Goal: Information Seeking & Learning: Learn about a topic

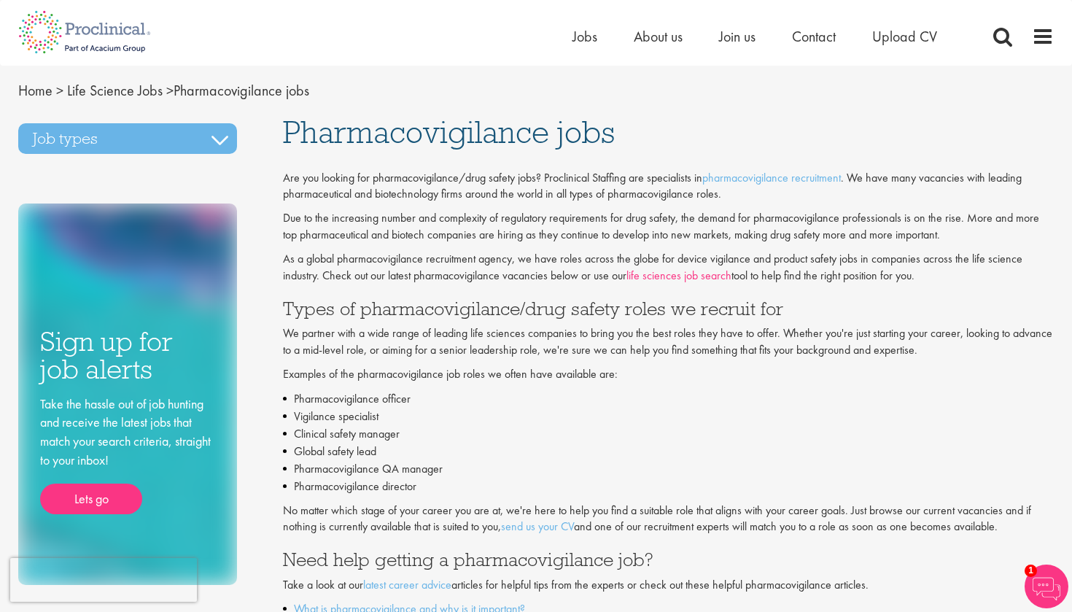
click at [679, 270] on link "life sciences job search" at bounding box center [679, 275] width 105 height 15
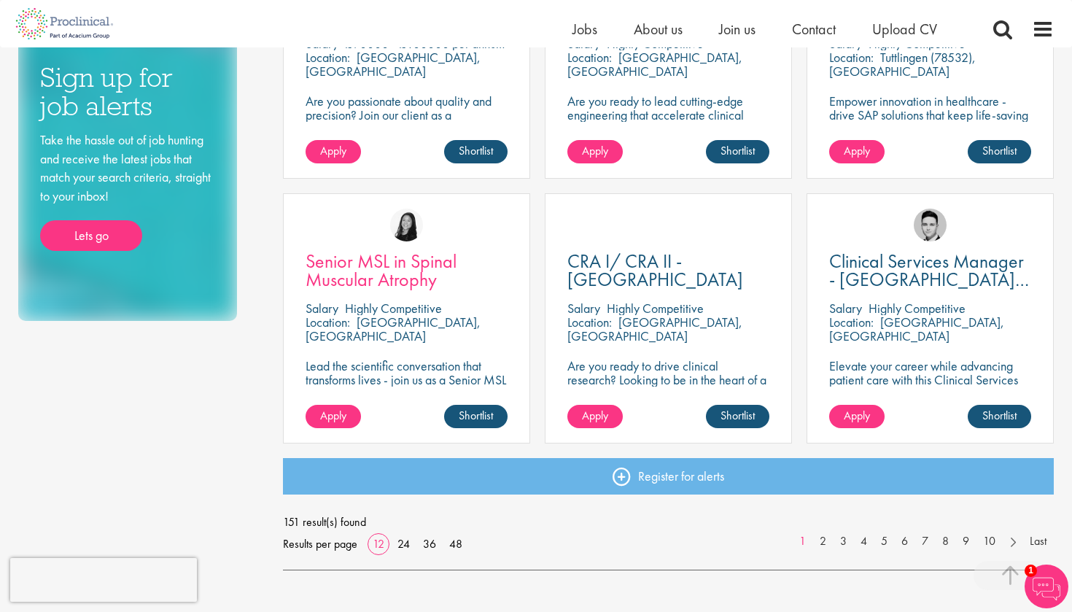
scroll to position [931, 0]
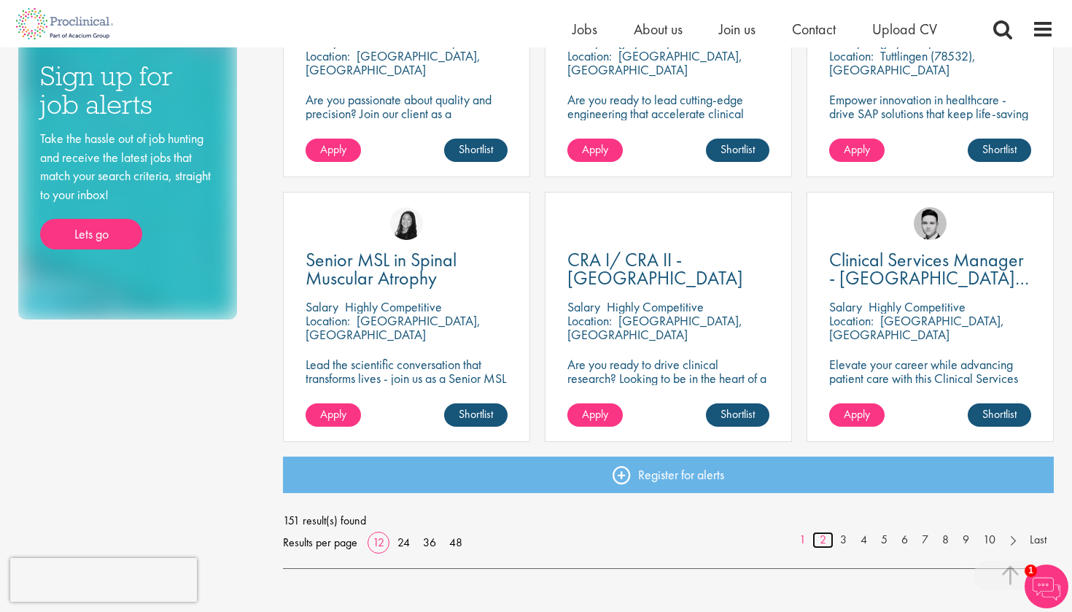
click at [818, 538] on link "2" at bounding box center [823, 540] width 21 height 17
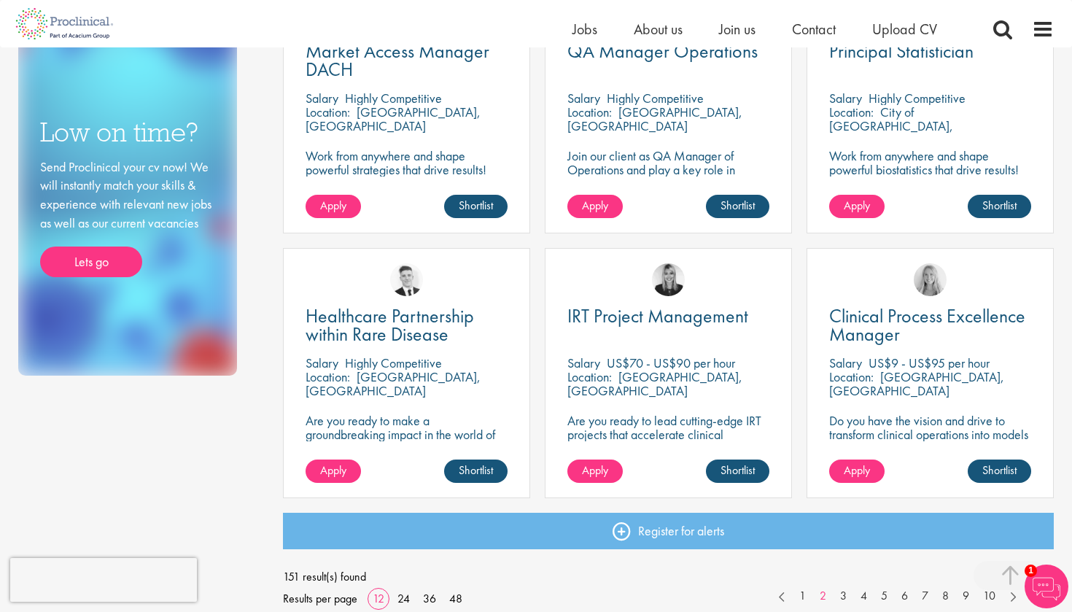
scroll to position [878, 0]
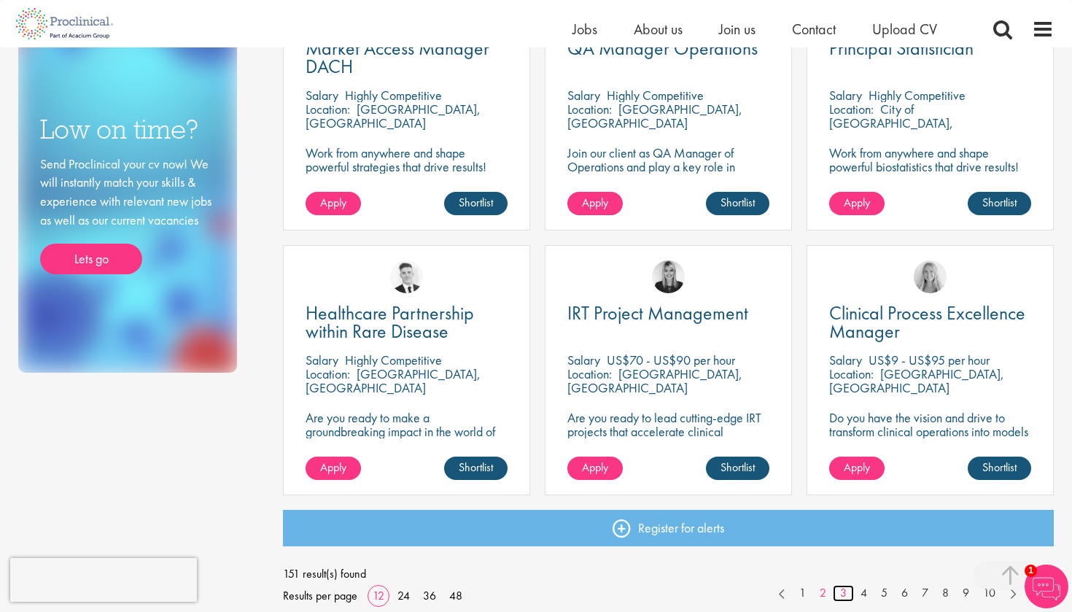
click at [842, 590] on link "3" at bounding box center [843, 593] width 21 height 17
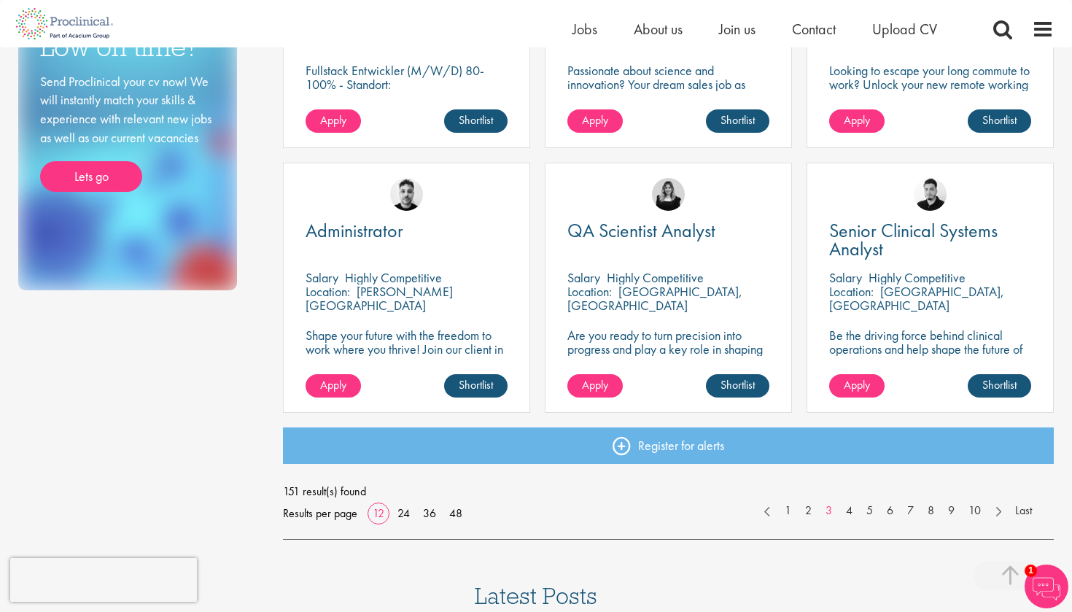
scroll to position [963, 0]
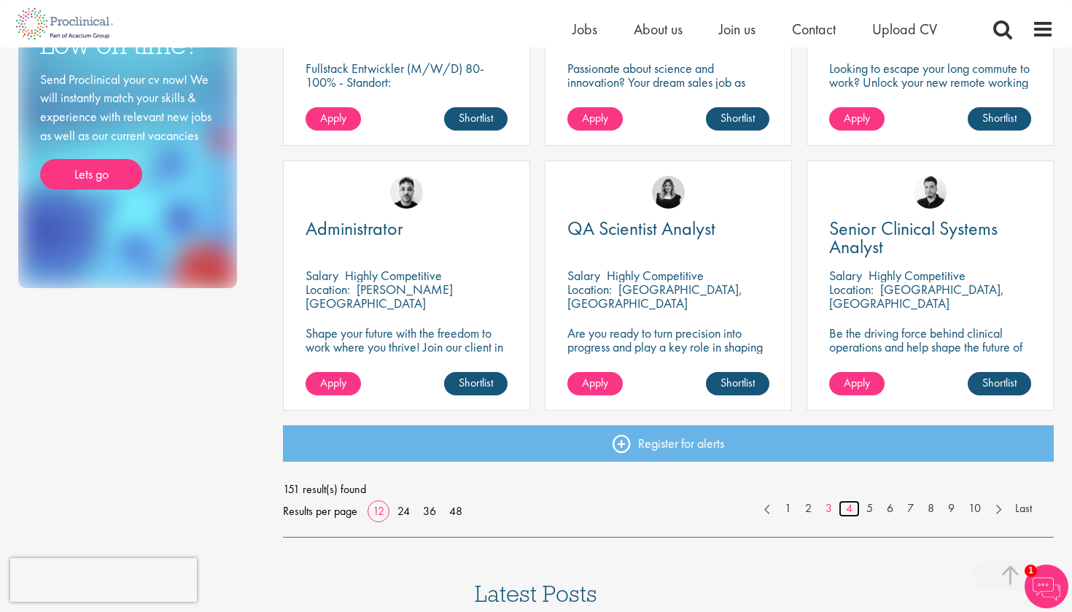
click at [853, 511] on link "4" at bounding box center [849, 508] width 21 height 17
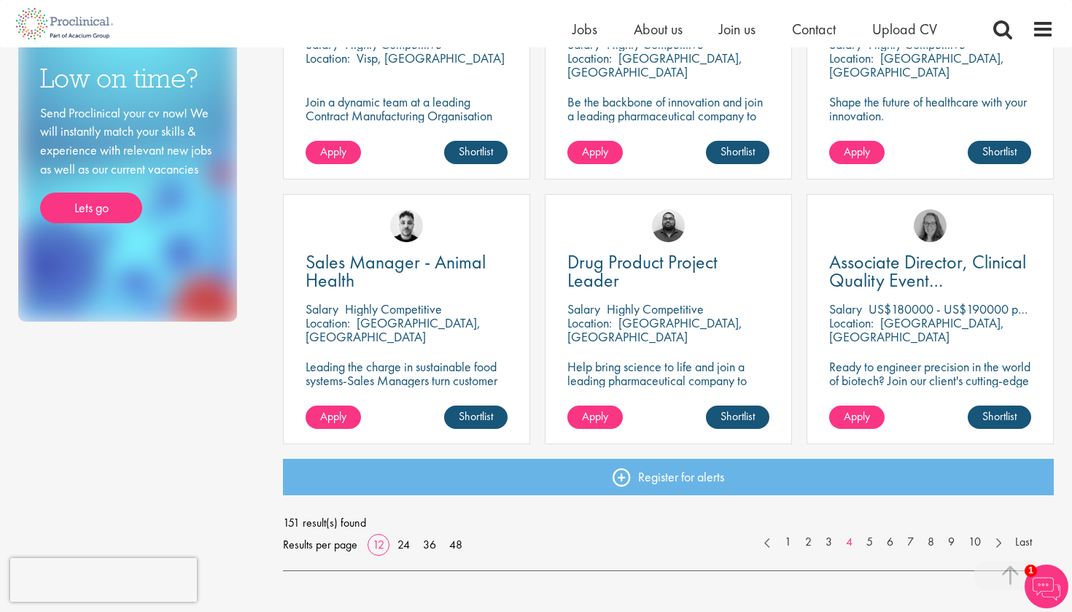
scroll to position [933, 0]
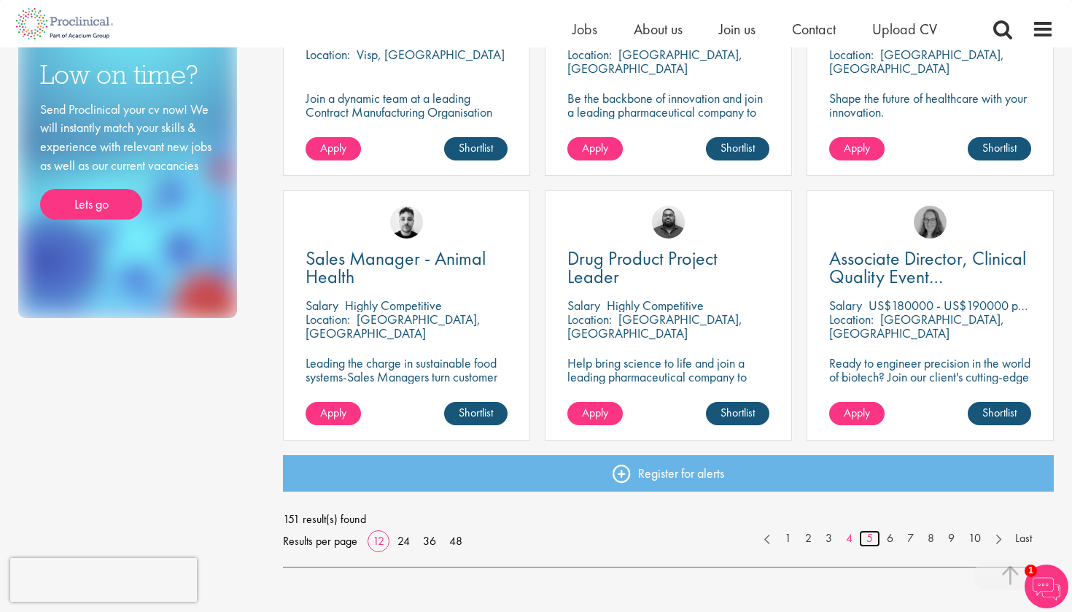
click at [868, 540] on link "5" at bounding box center [869, 538] width 21 height 17
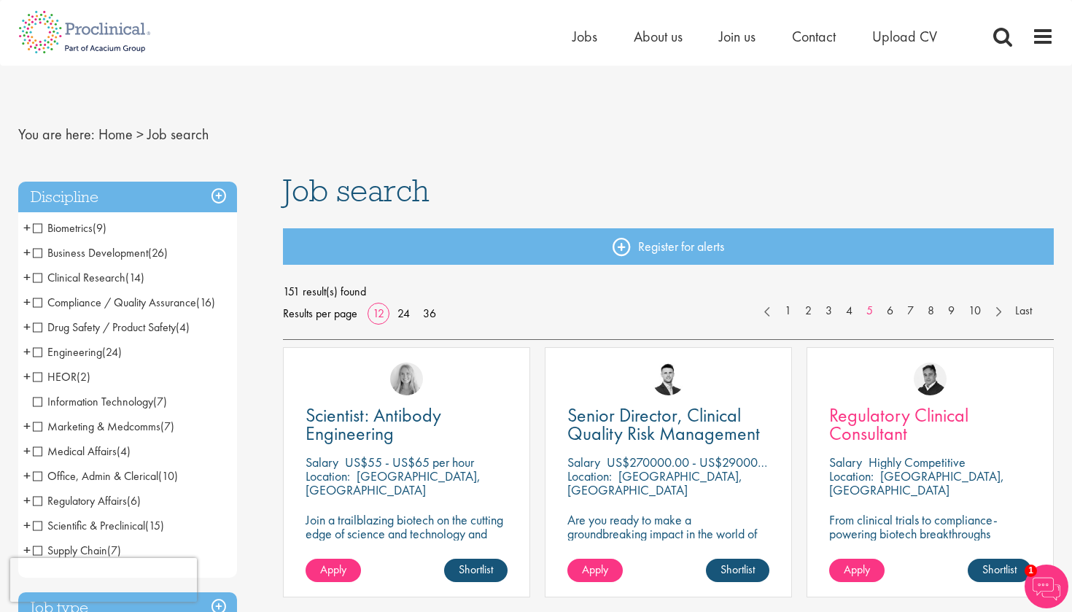
click at [850, 406] on span "Regulatory Clinical Consultant" at bounding box center [898, 424] width 139 height 43
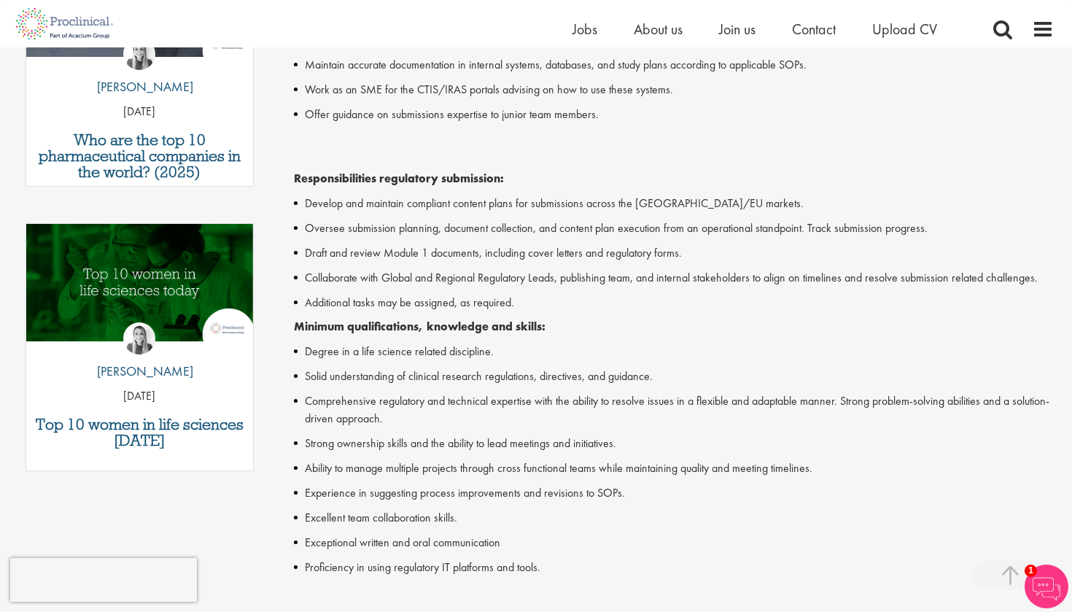
scroll to position [610, 0]
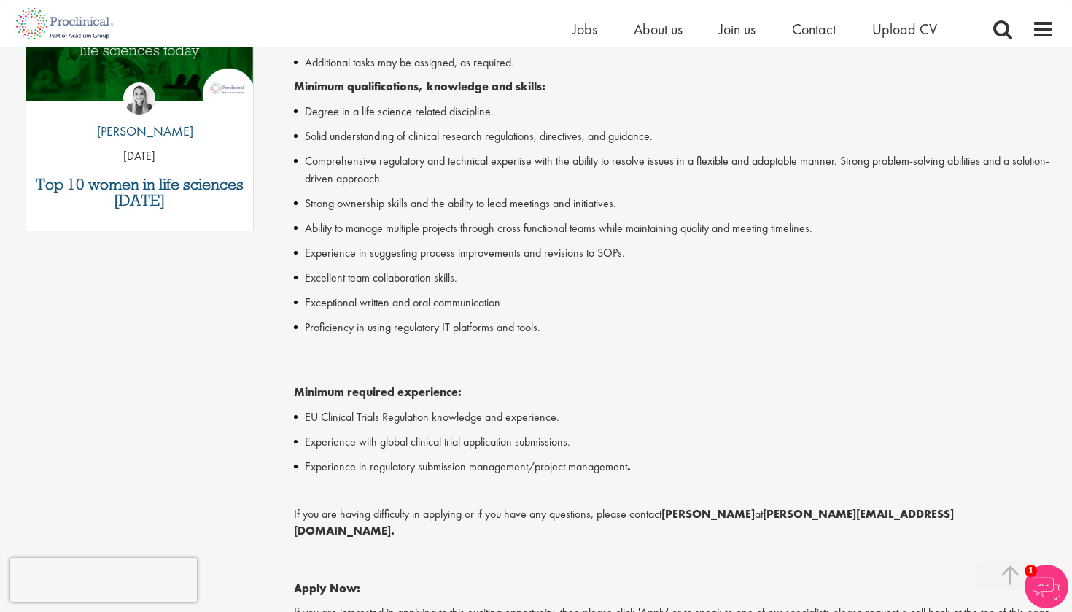
scroll to position [830, 0]
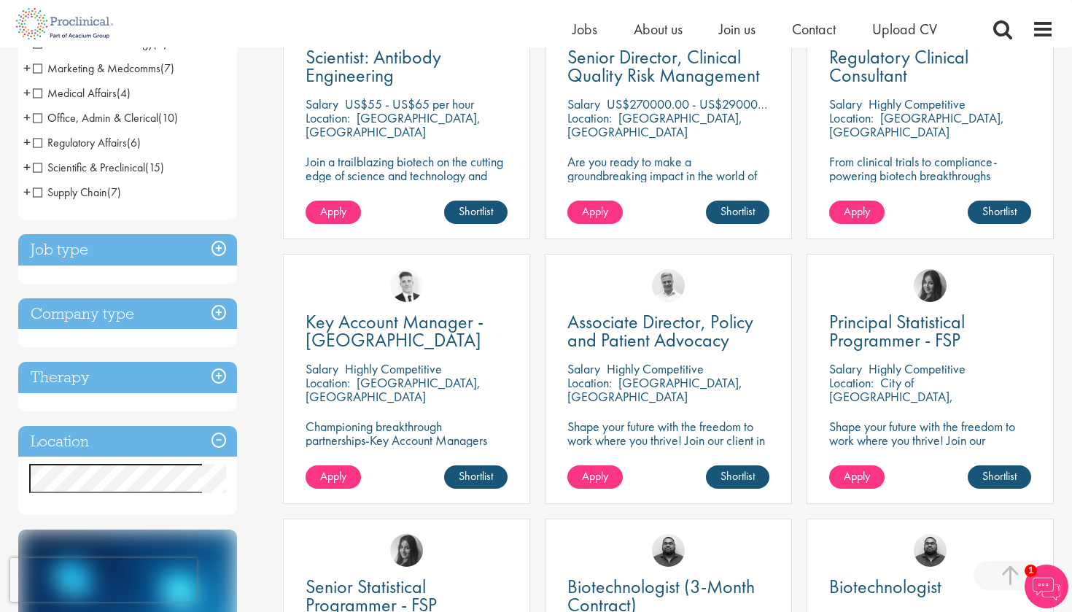
scroll to position [346, 0]
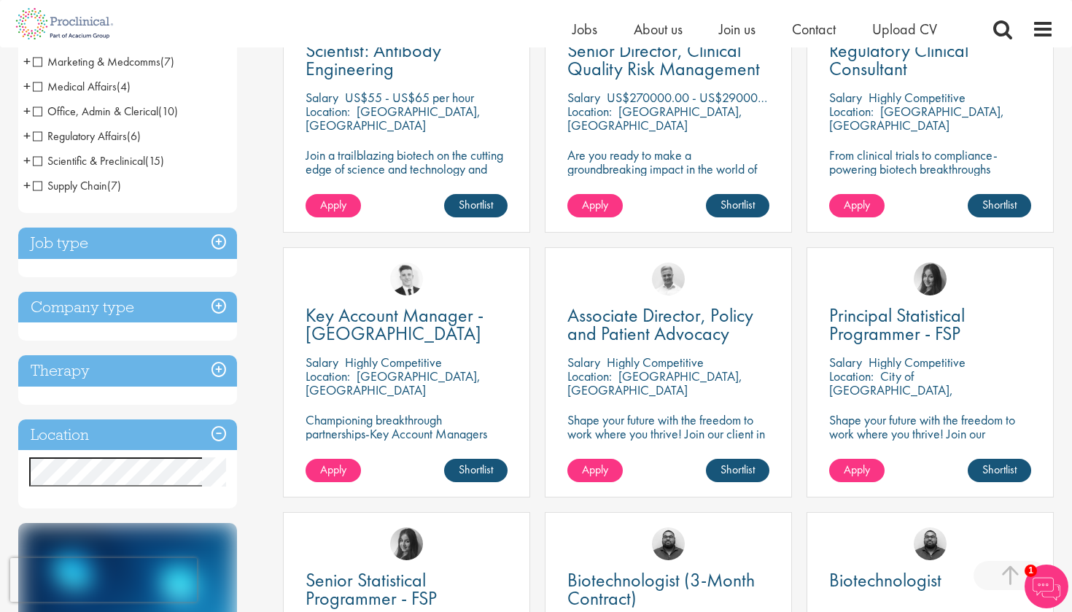
click at [128, 255] on h3 "Job type" at bounding box center [127, 243] width 219 height 31
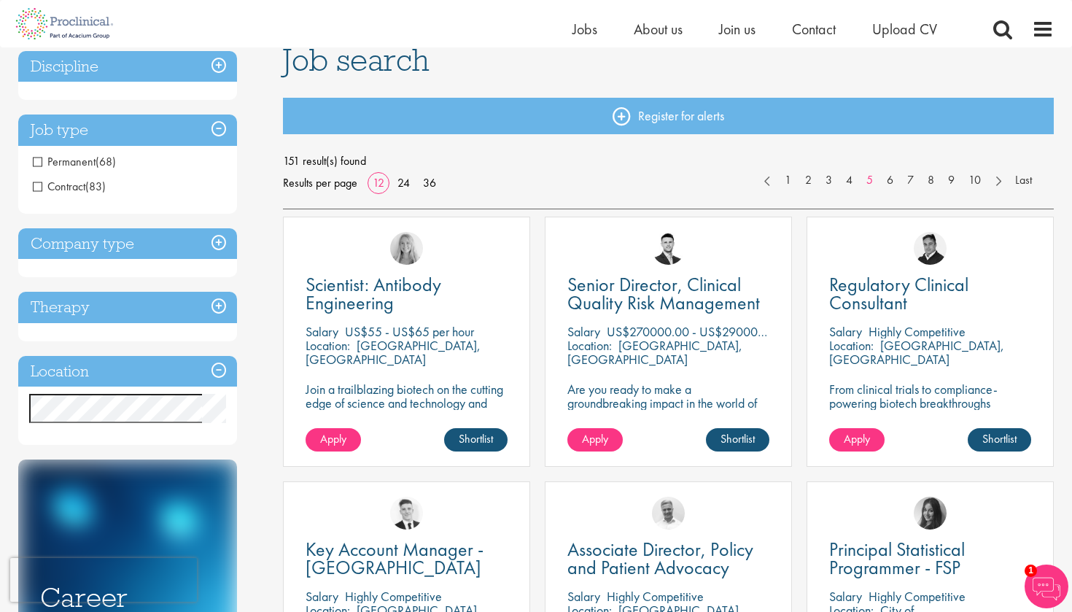
scroll to position [111, 0]
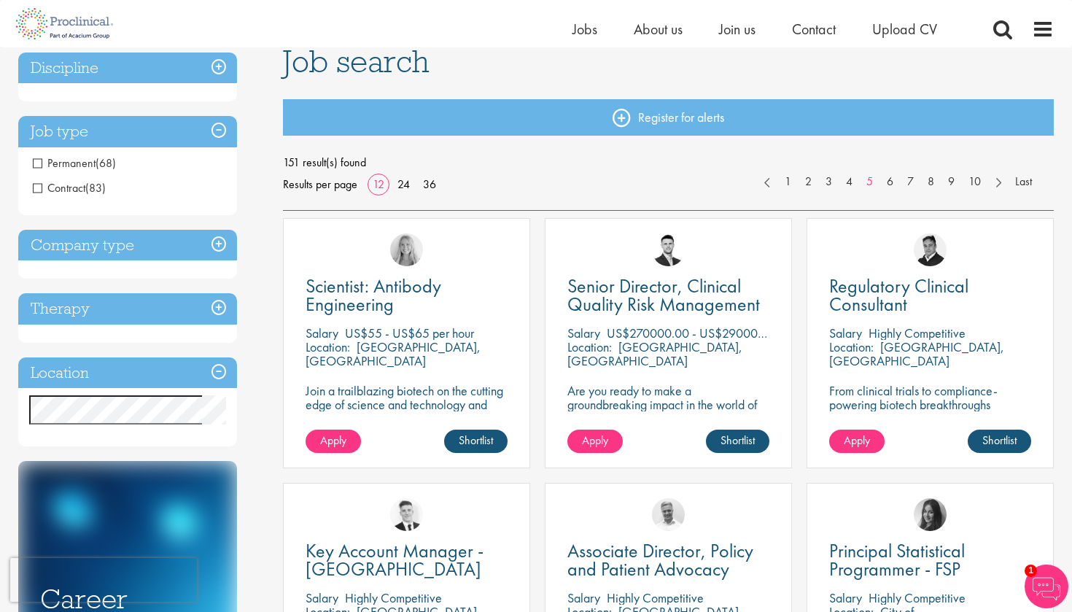
click at [101, 157] on span "(68)" at bounding box center [106, 162] width 20 height 15
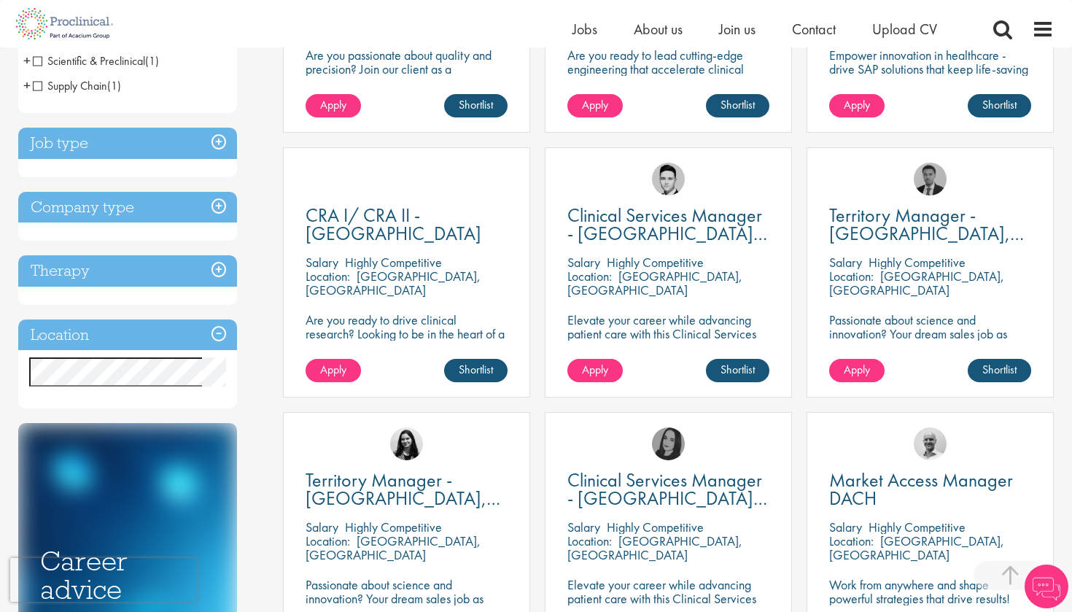
scroll to position [451, 0]
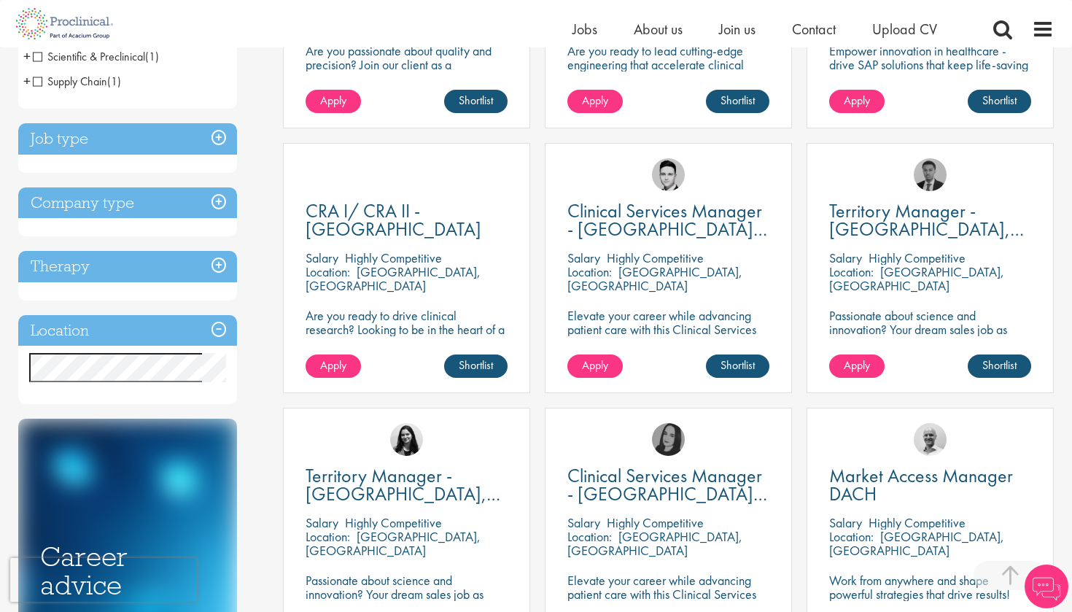
click at [108, 204] on h3 "Company type" at bounding box center [127, 202] width 219 height 31
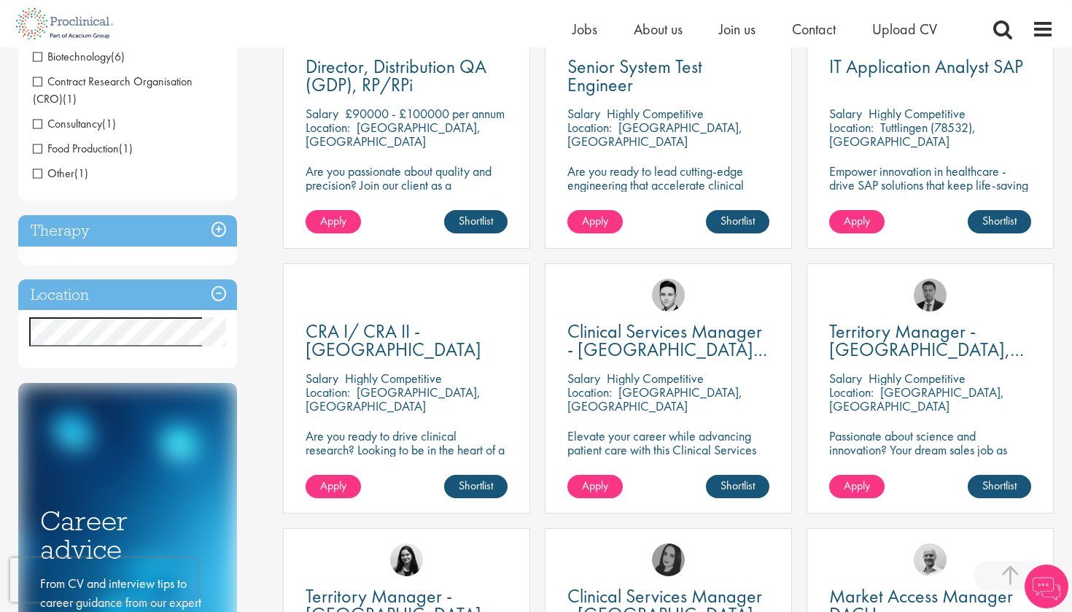
scroll to position [309, 0]
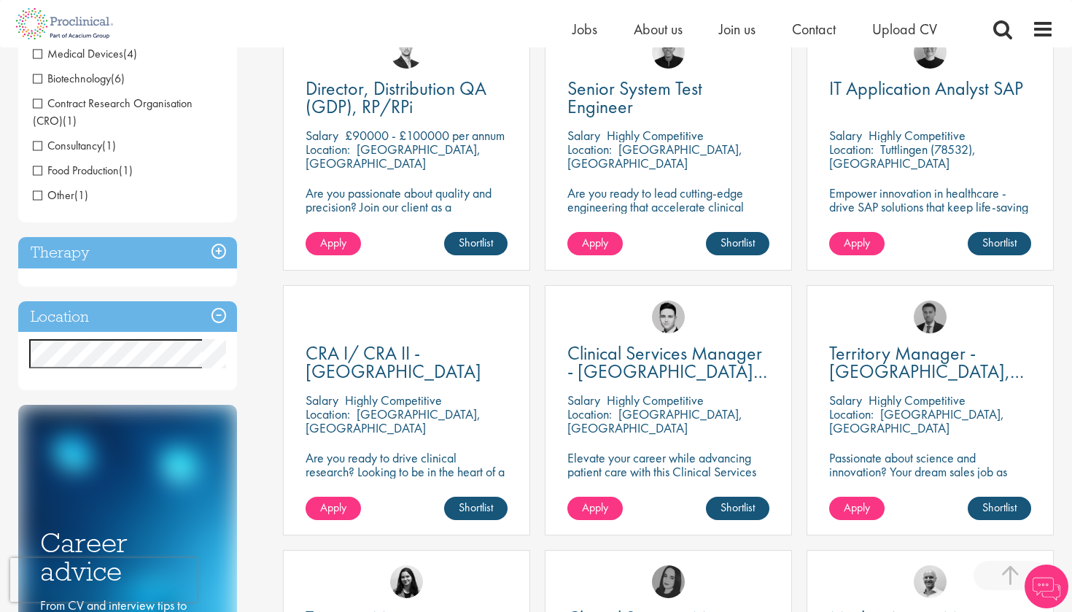
click at [141, 251] on h3 "Therapy" at bounding box center [127, 252] width 219 height 31
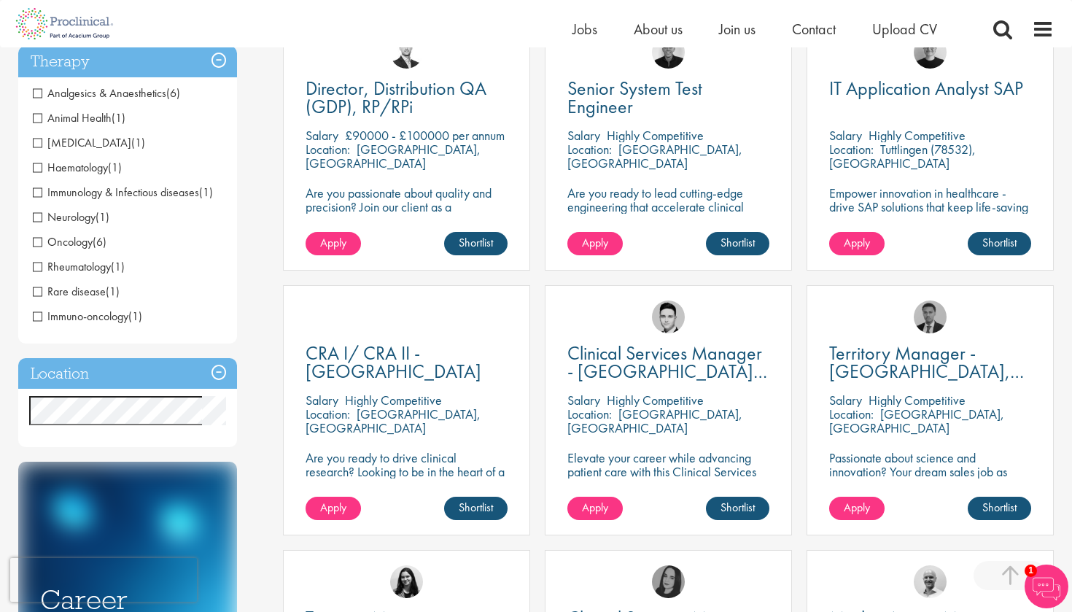
scroll to position [308, 0]
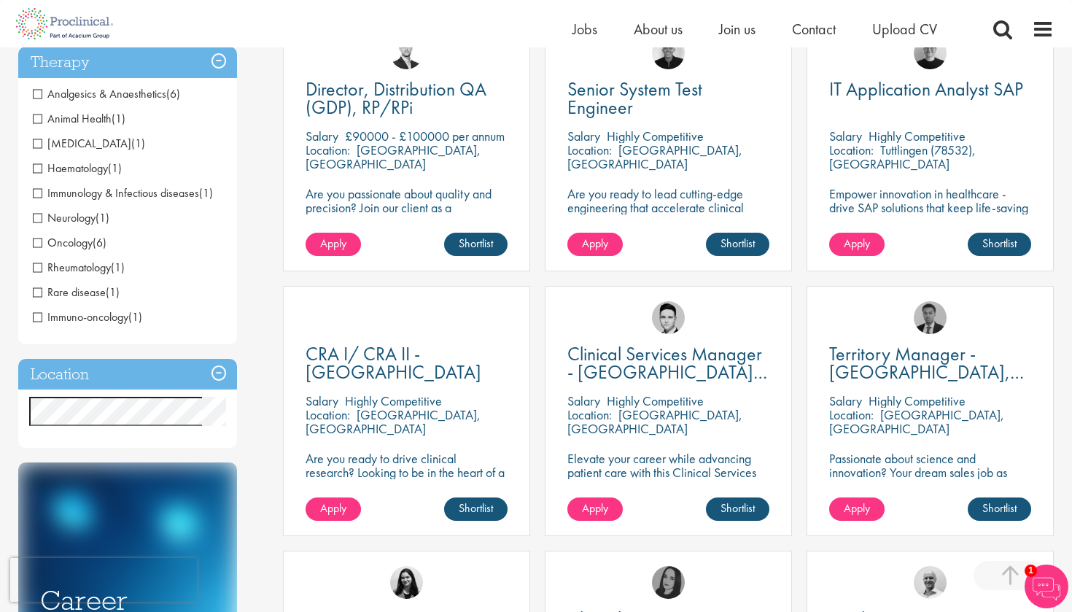
click at [171, 377] on h3 "Location" at bounding box center [127, 374] width 219 height 31
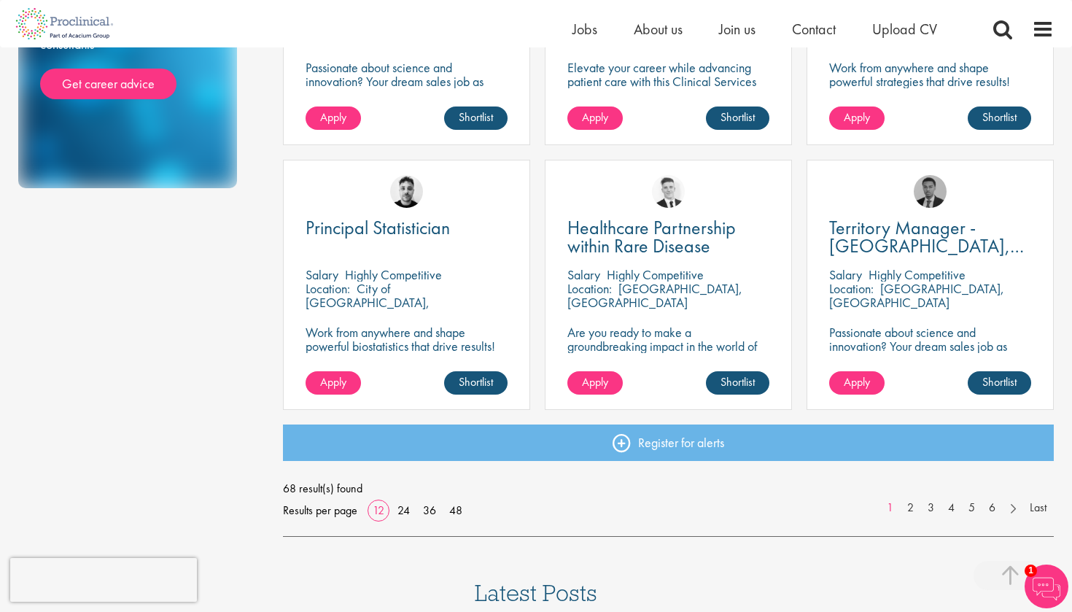
scroll to position [959, 0]
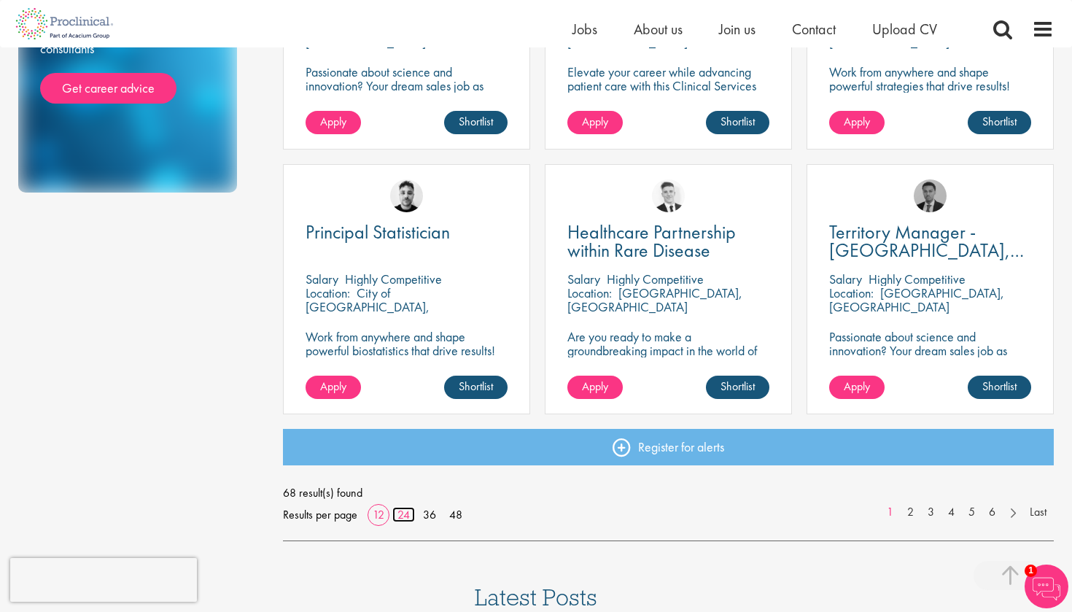
click at [402, 515] on link "24" at bounding box center [403, 514] width 23 height 15
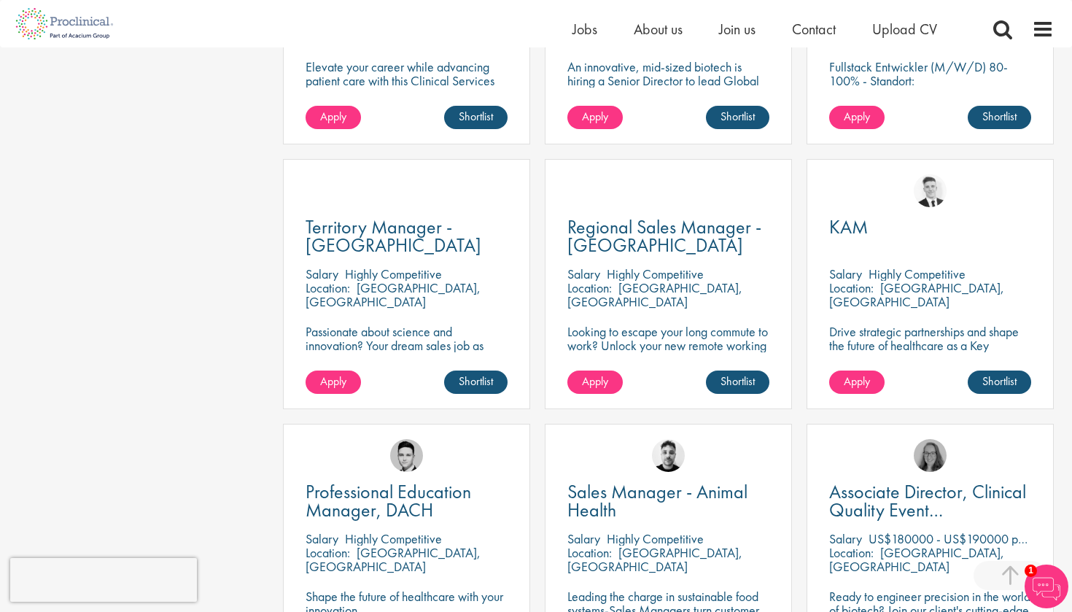
scroll to position [1760, 0]
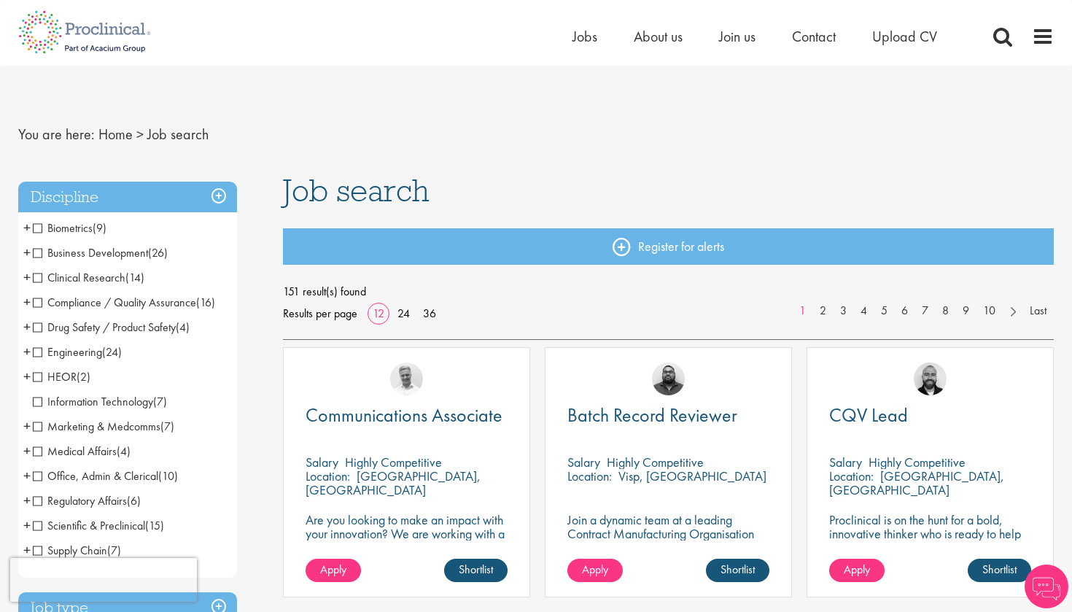
scroll to position [931, 0]
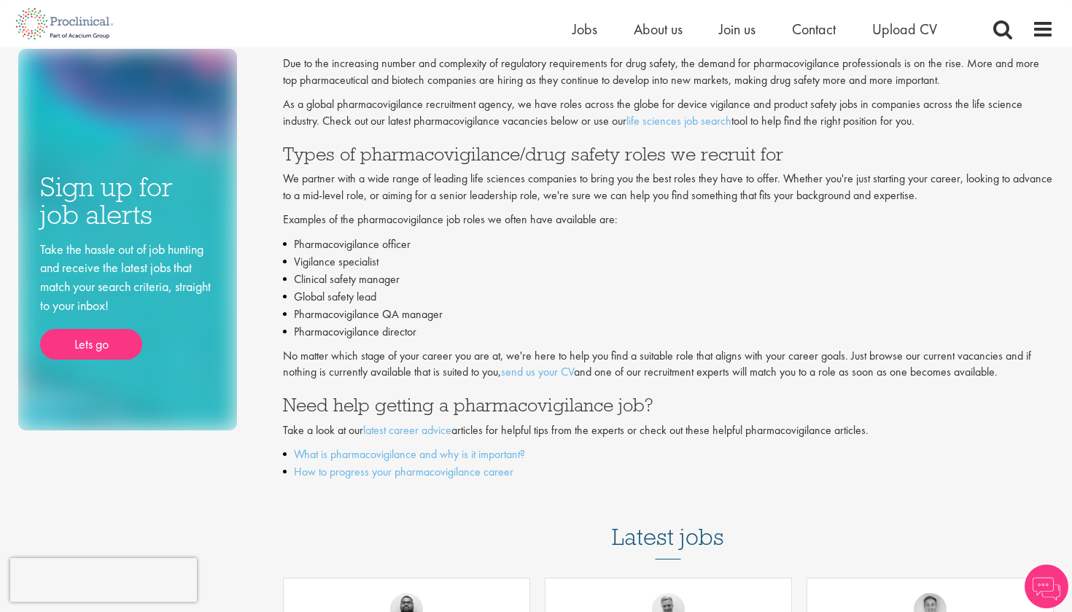
scroll to position [207, 0]
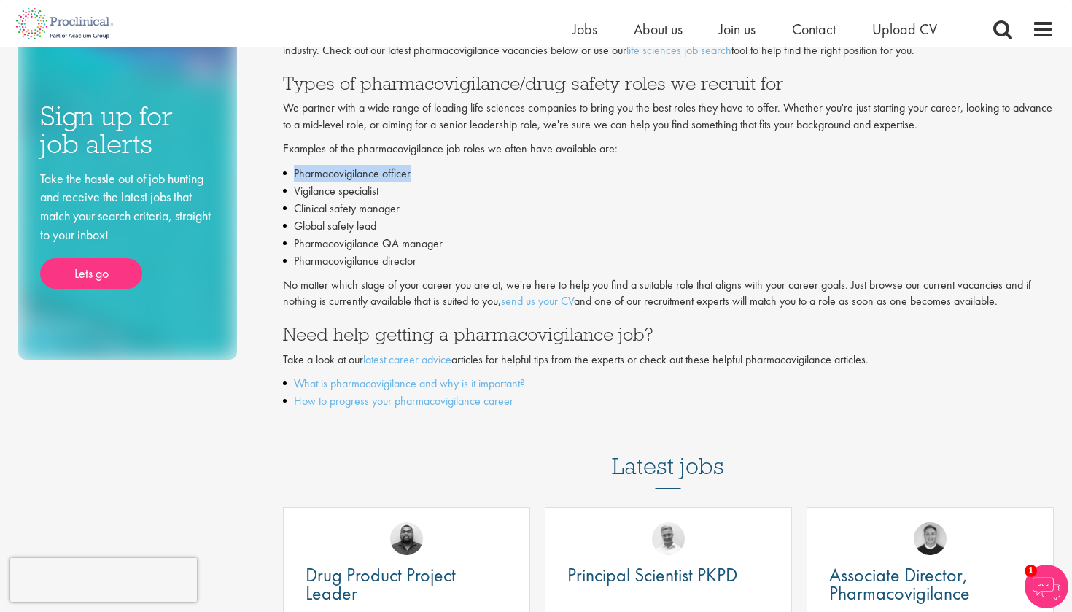
drag, startPoint x: 292, startPoint y: 165, endPoint x: 423, endPoint y: 166, distance: 130.6
click at [423, 166] on li "Pharmacovigilance officer" at bounding box center [669, 174] width 772 height 18
copy li "Pharmacovigilance officer"
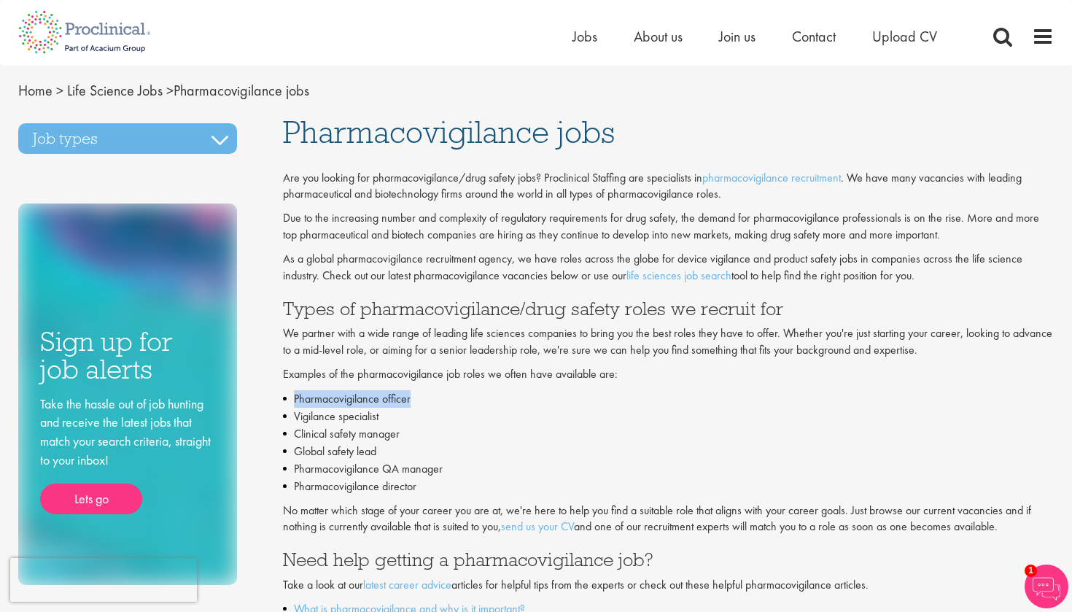
scroll to position [0, 0]
click at [709, 282] on div "Are you looking for pharmacovigilance/drug safety jobs? Proclinical Staffing ar…" at bounding box center [669, 403] width 772 height 466
click at [708, 273] on link "life sciences job search" at bounding box center [679, 275] width 105 height 15
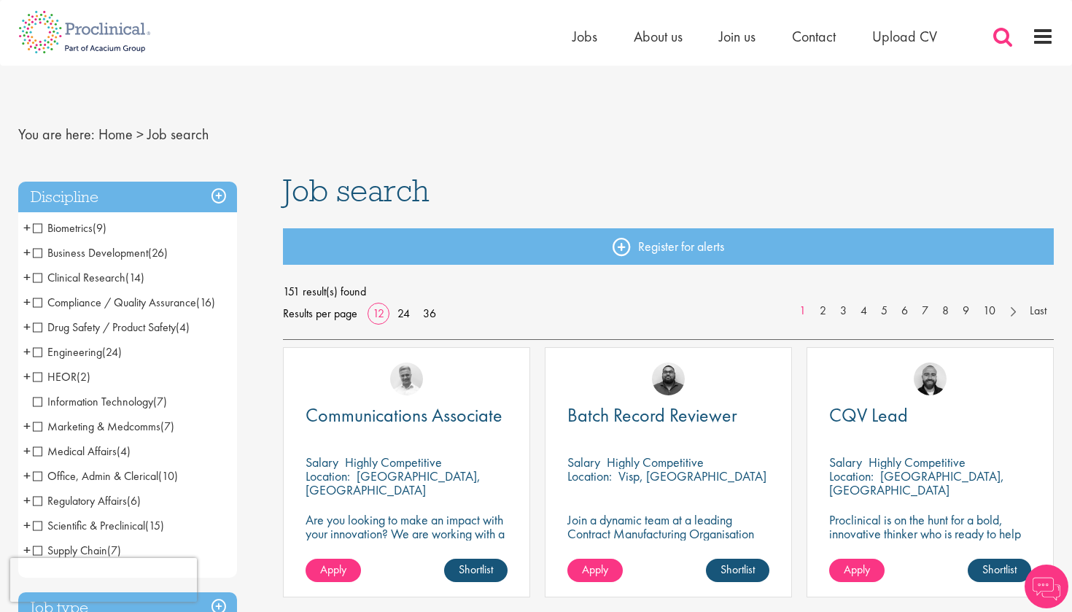
click at [1009, 31] on span at bounding box center [1003, 37] width 22 height 22
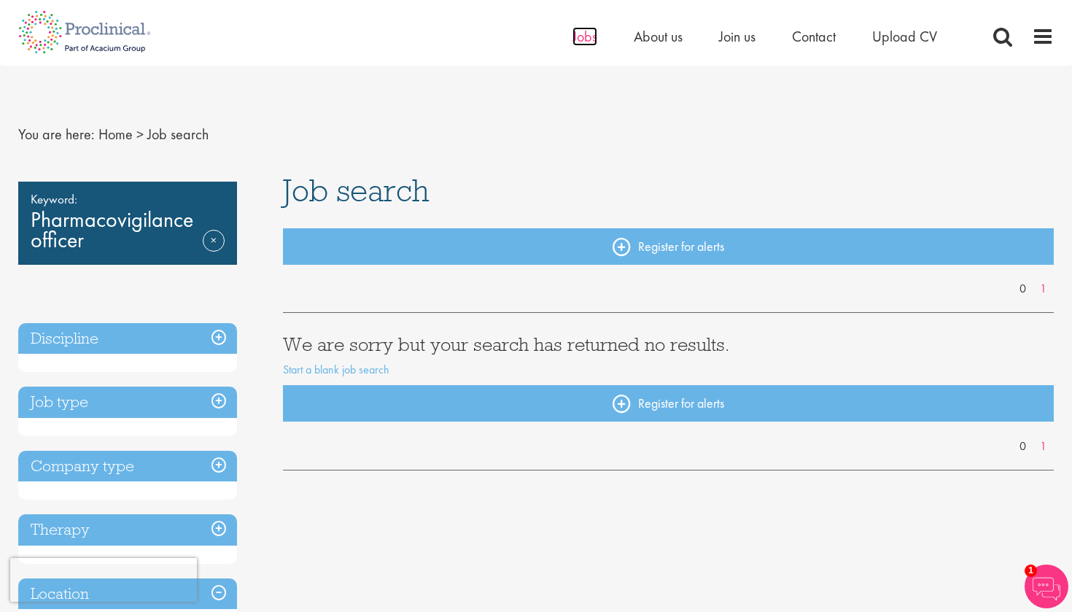
click at [585, 39] on span "Jobs" at bounding box center [585, 36] width 25 height 19
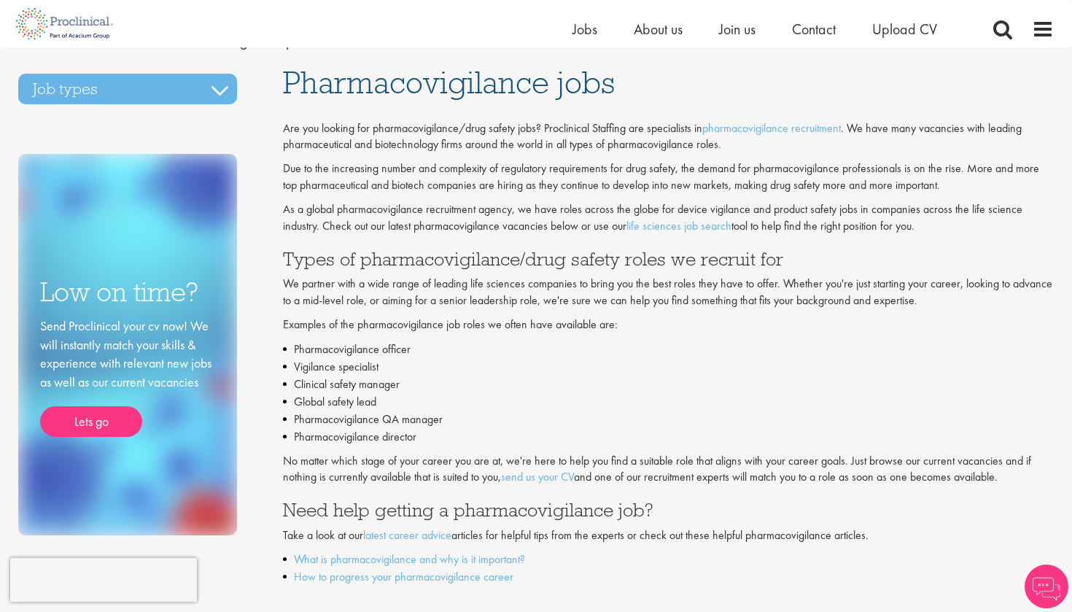
scroll to position [95, 0]
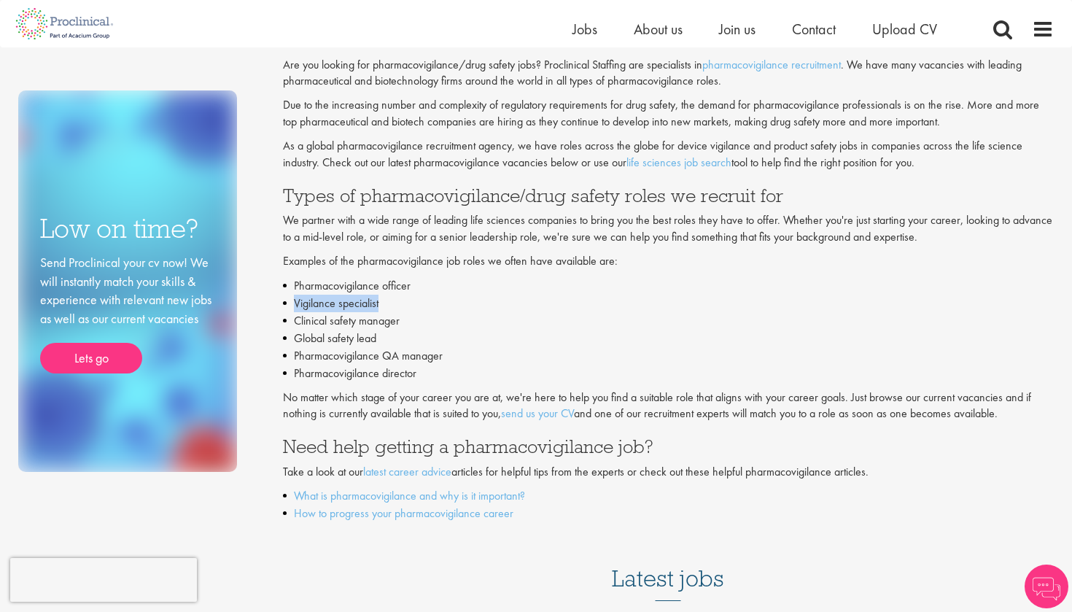
drag, startPoint x: 295, startPoint y: 297, endPoint x: 400, endPoint y: 294, distance: 105.8
click at [402, 295] on li "Vigilance specialist" at bounding box center [669, 304] width 772 height 18
copy li "Vigilance specialist"
click at [679, 150] on p "As a global pharmacovigilance recruitment agency, we have roles across the glob…" at bounding box center [669, 155] width 772 height 34
click at [653, 161] on link "life sciences job search" at bounding box center [679, 162] width 105 height 15
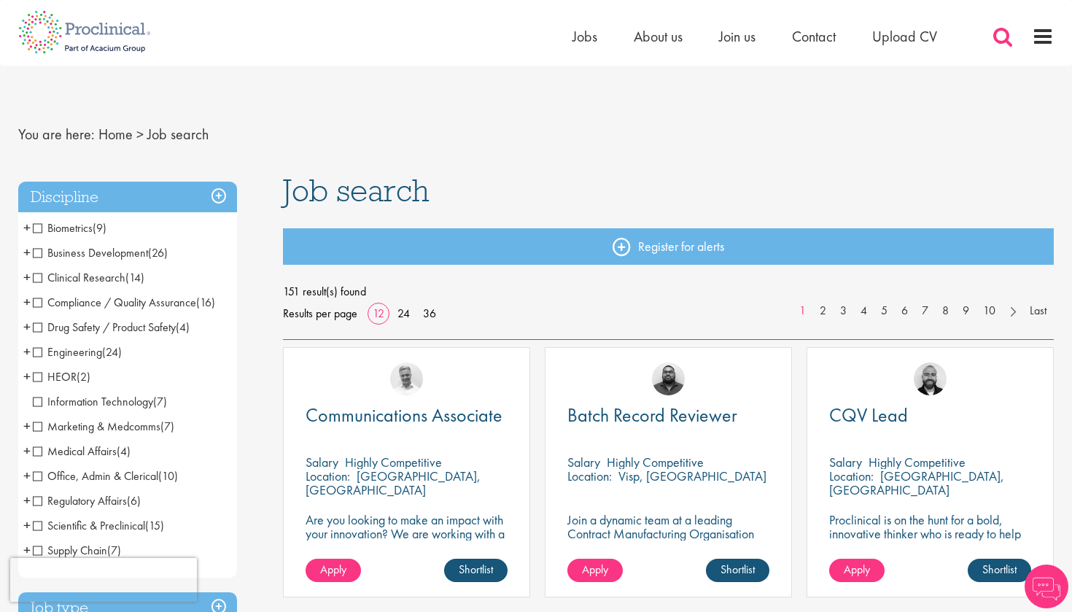
click at [1002, 41] on span at bounding box center [1003, 37] width 22 height 22
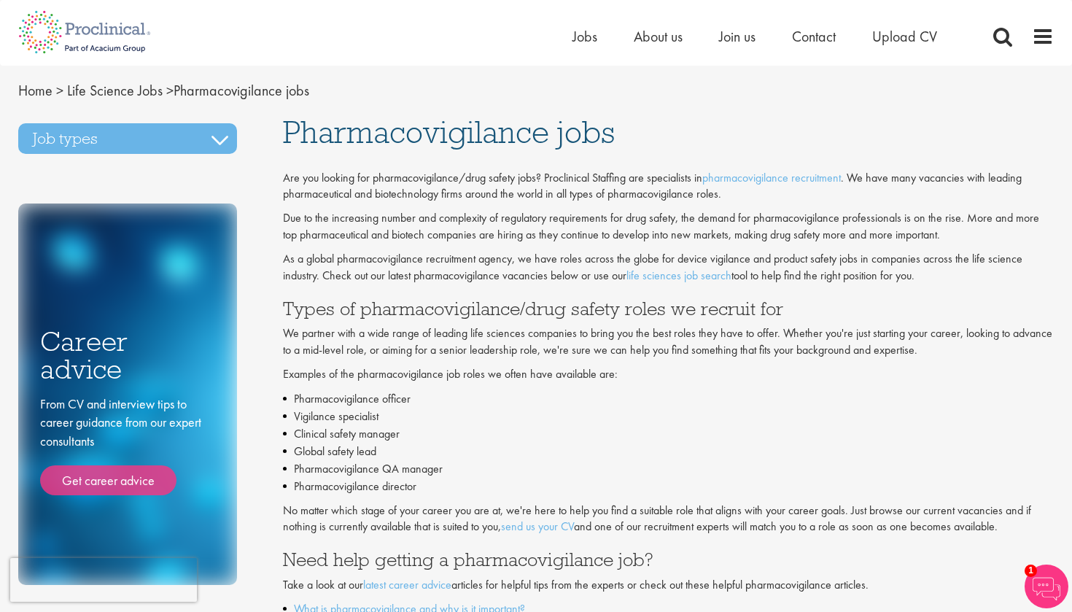
click at [92, 484] on link "Get career advice" at bounding box center [108, 480] width 136 height 31
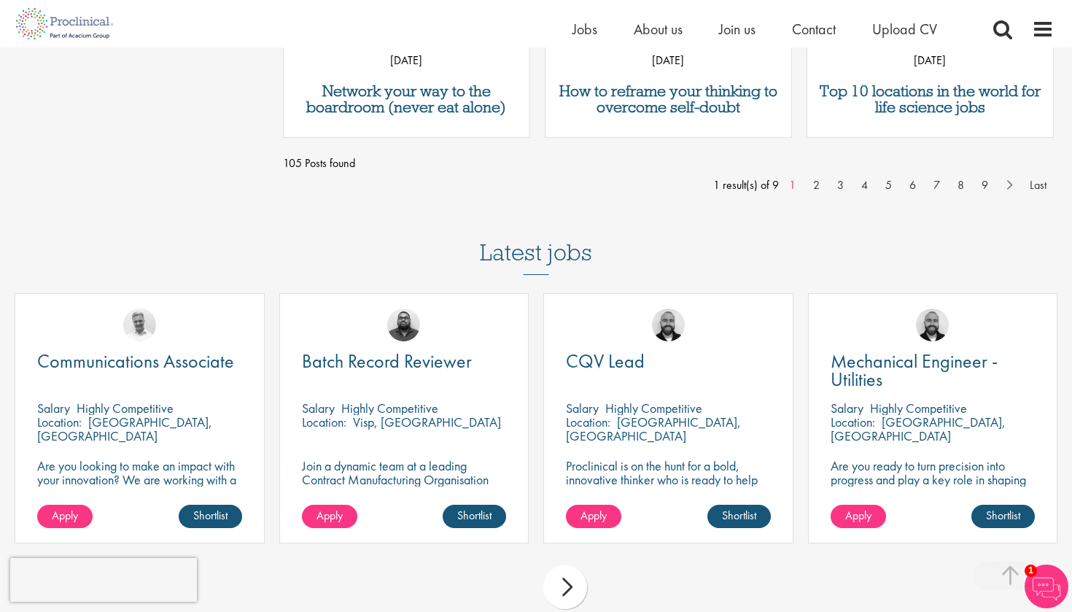
scroll to position [1227, 0]
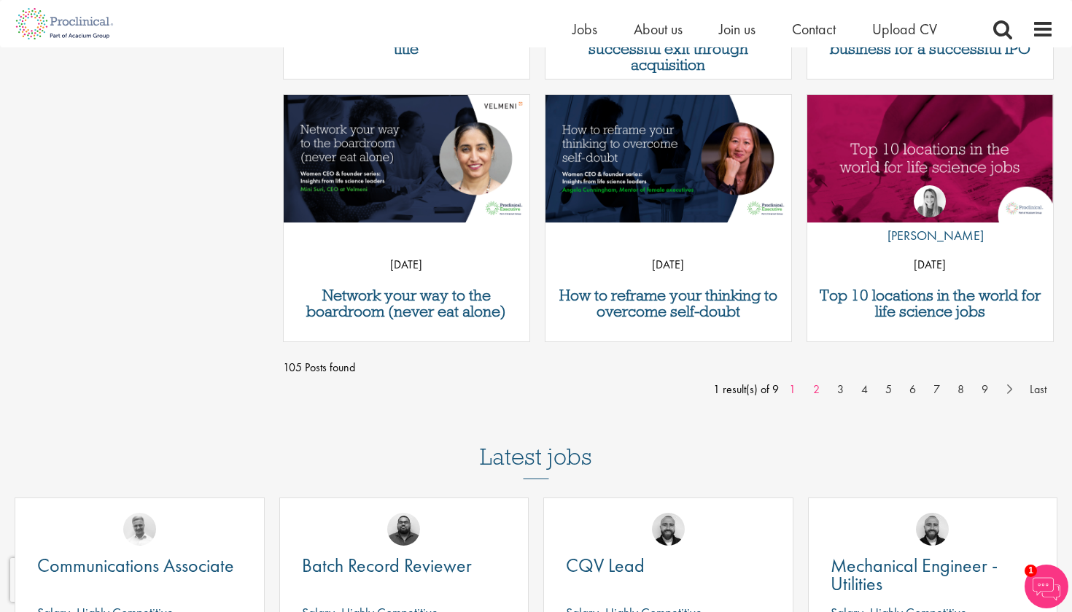
click at [816, 392] on link "2" at bounding box center [816, 390] width 21 height 18
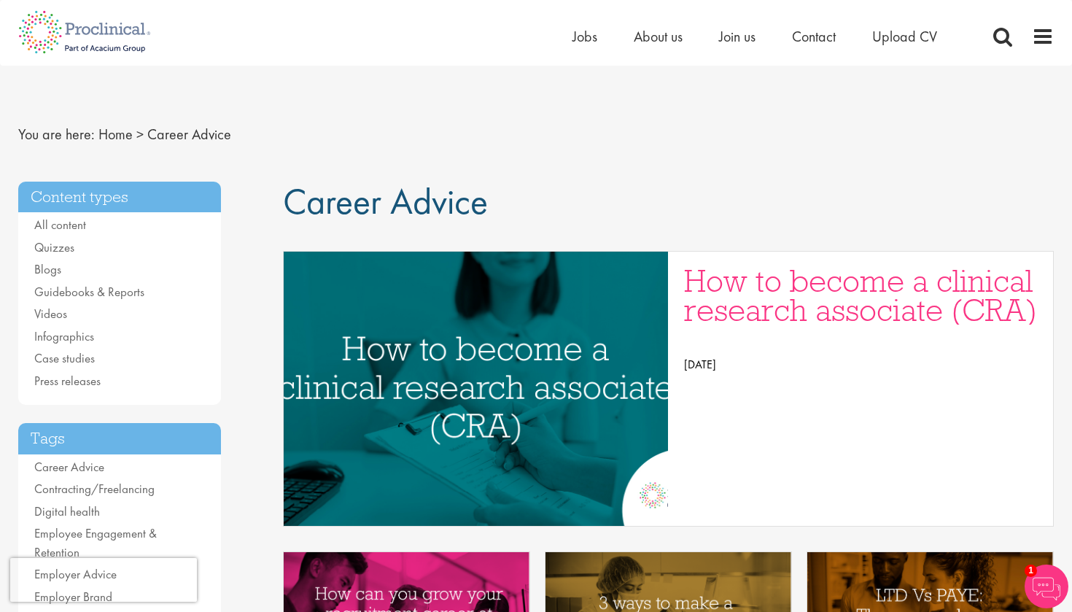
scroll to position [-1, 0]
click at [782, 306] on h3 "How to become a clinical research associate (CRA)" at bounding box center [861, 295] width 354 height 58
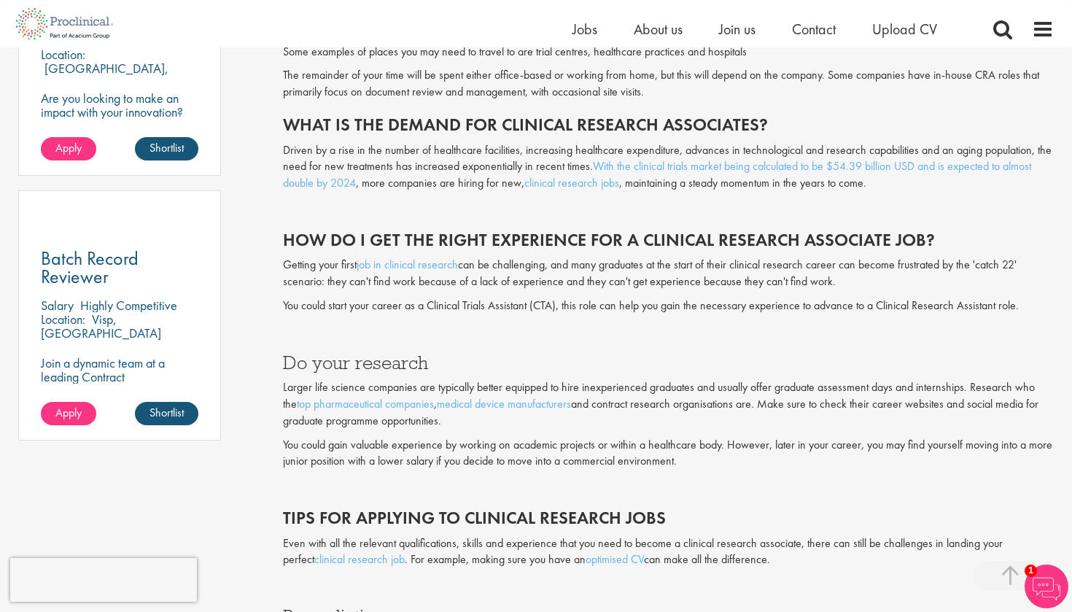
scroll to position [960, 0]
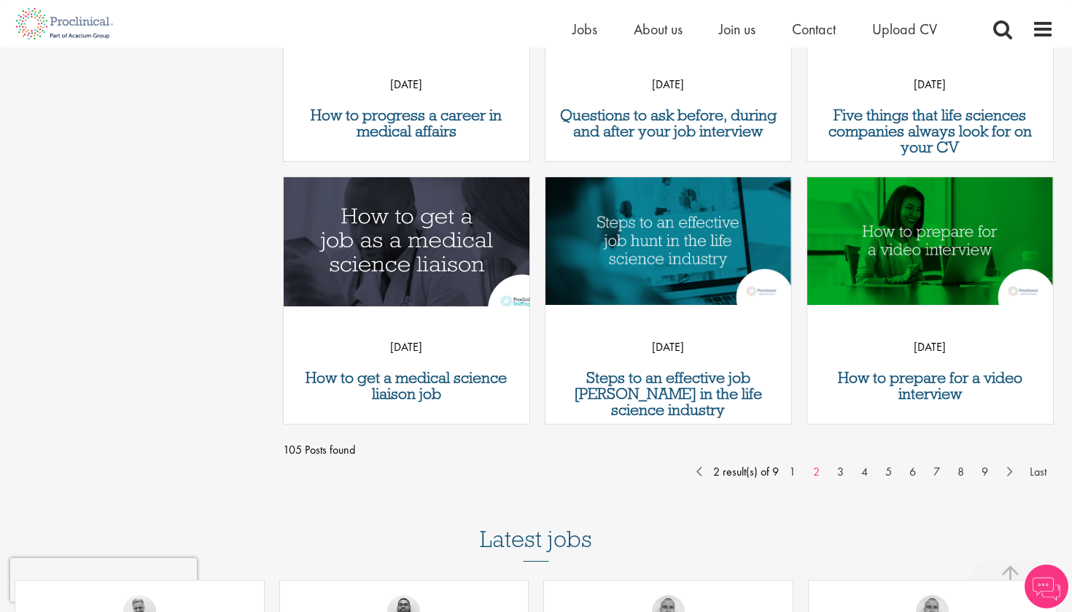
scroll to position [1208, 0]
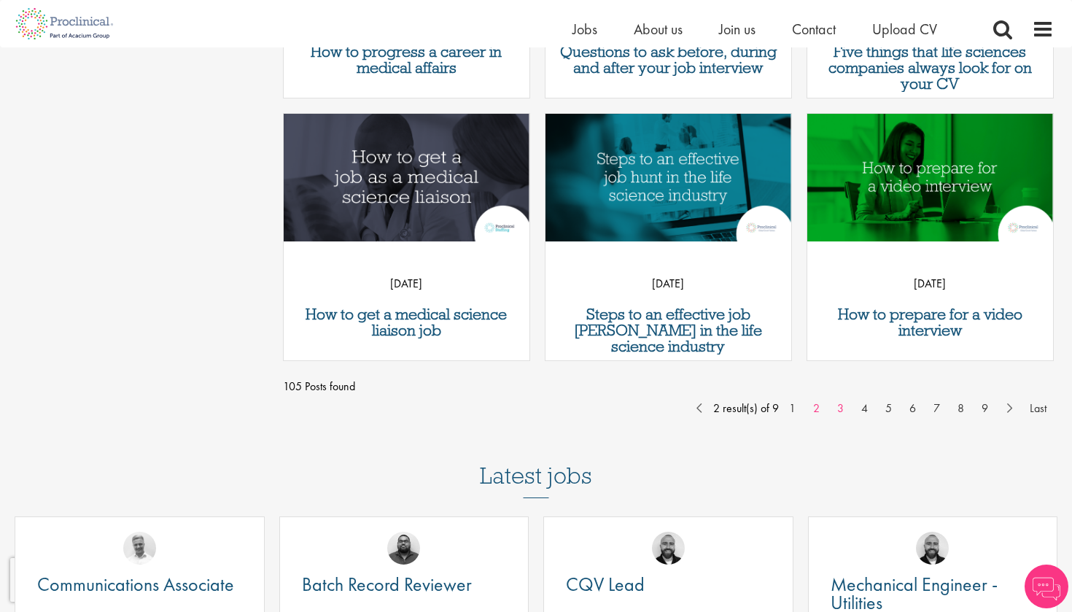
click at [841, 408] on link "3" at bounding box center [840, 409] width 21 height 18
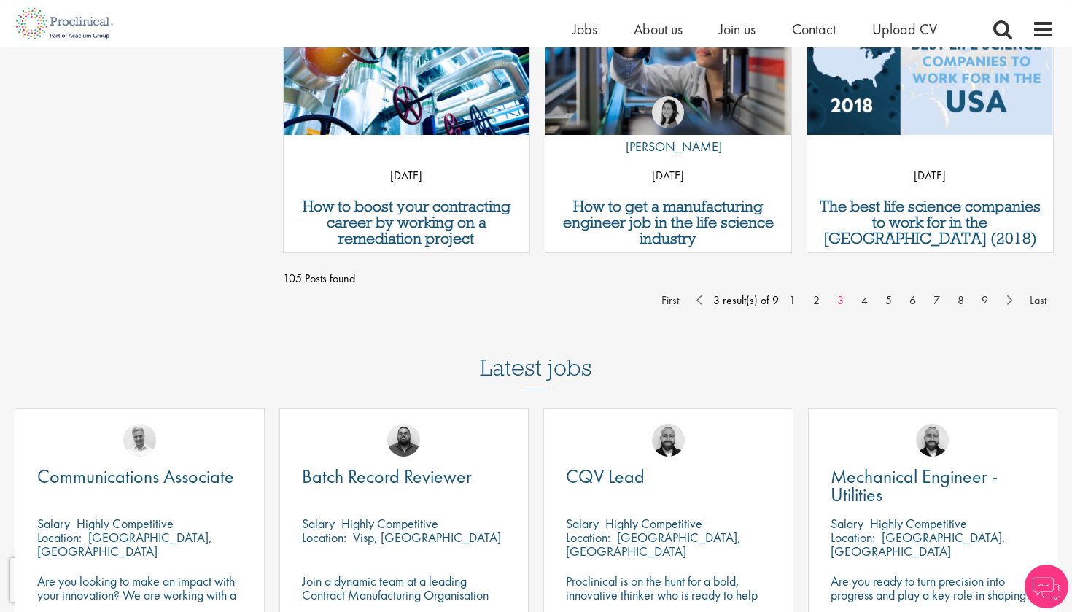
scroll to position [1351, 0]
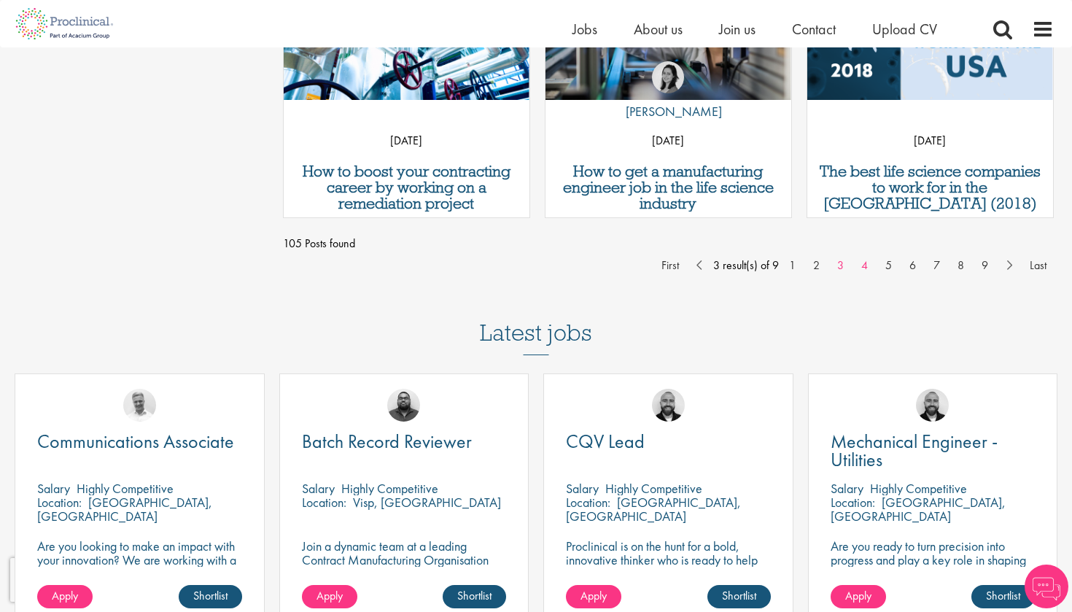
click at [871, 261] on link "4" at bounding box center [864, 266] width 21 height 18
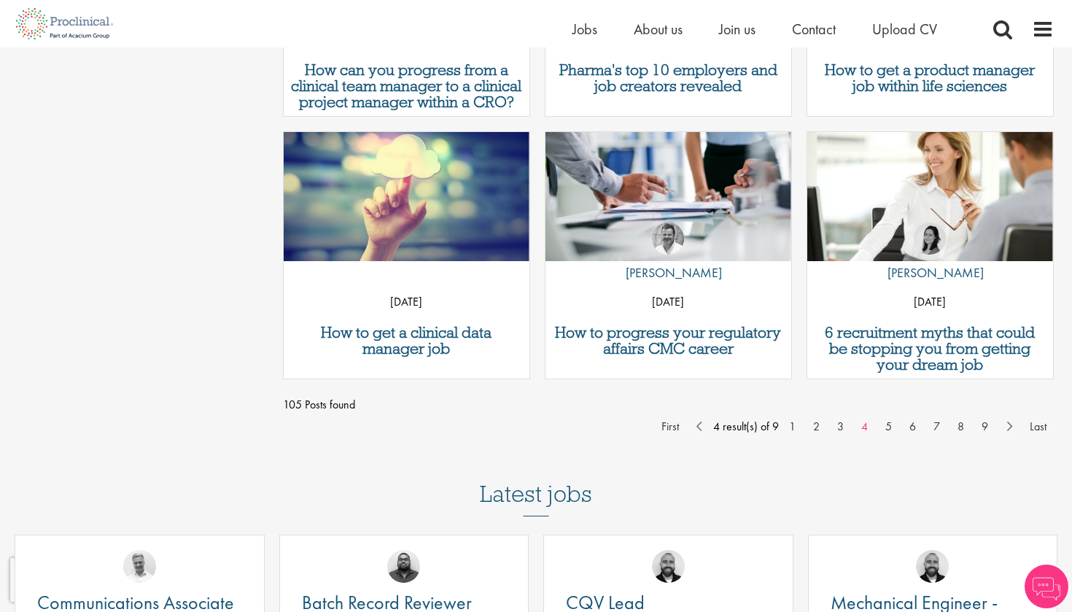
scroll to position [1276, 0]
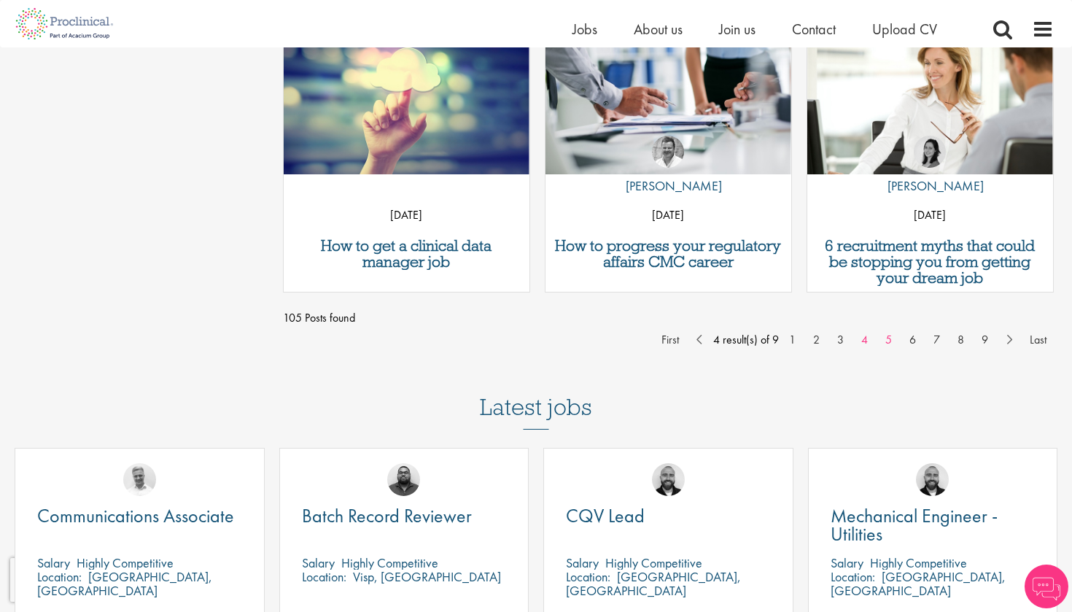
click at [886, 341] on link "5" at bounding box center [888, 340] width 21 height 18
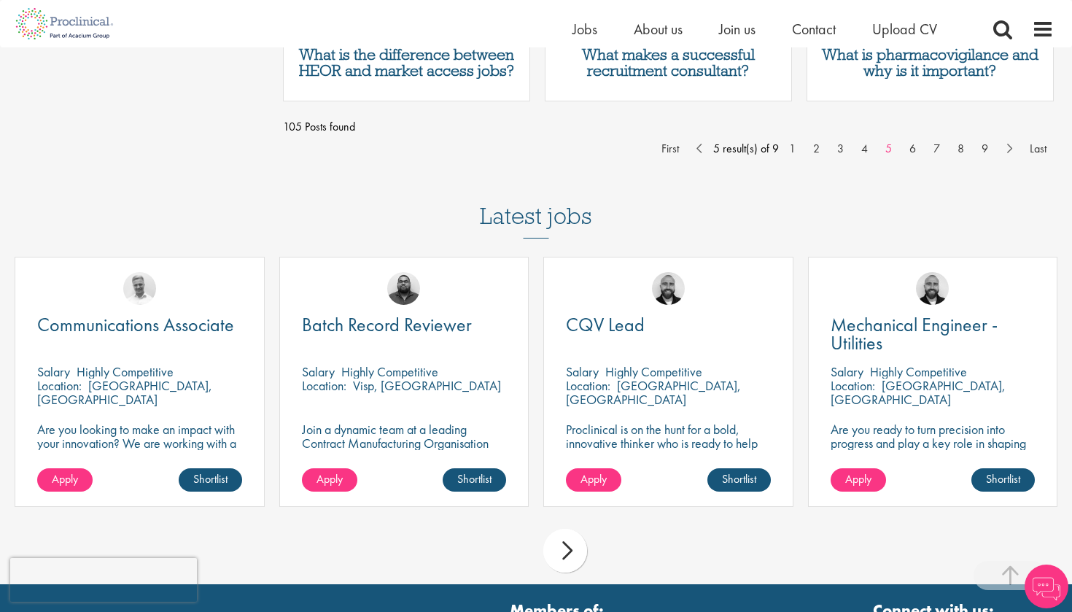
scroll to position [1476, 0]
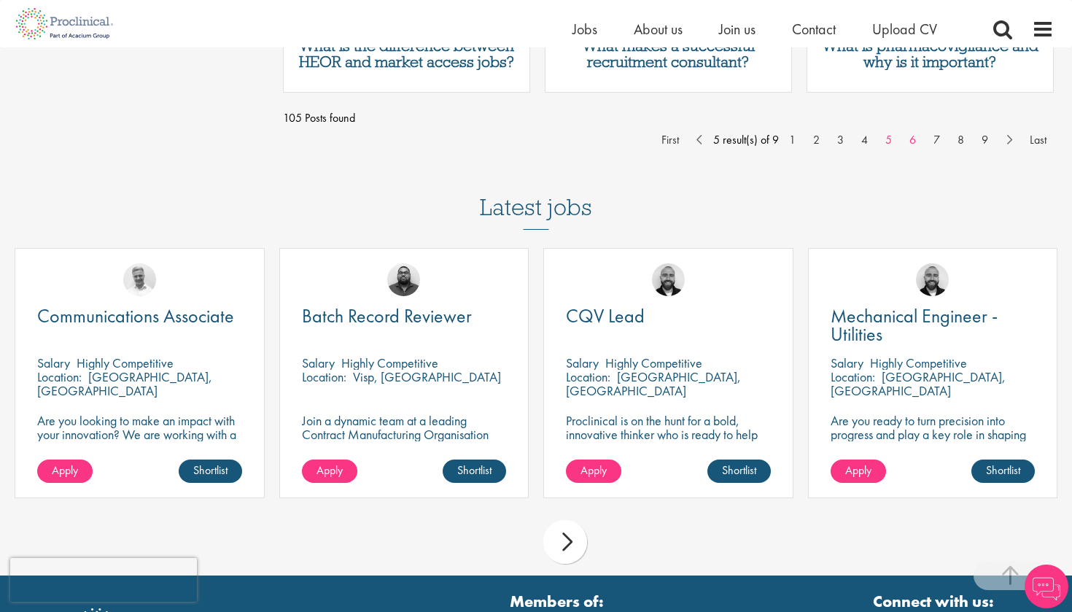
click at [914, 140] on link "6" at bounding box center [912, 140] width 21 height 18
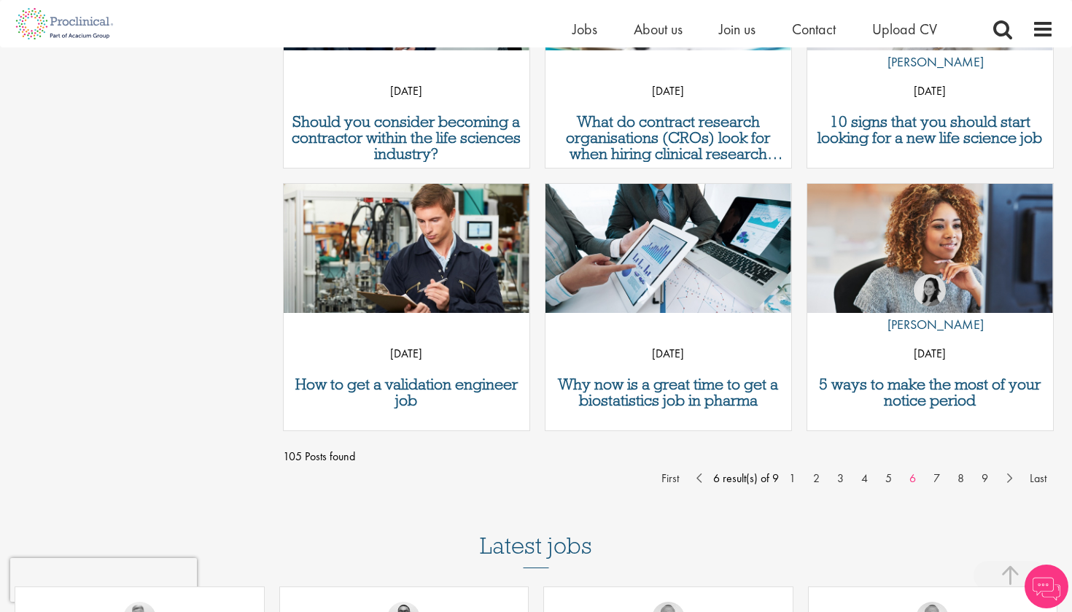
scroll to position [1400, 0]
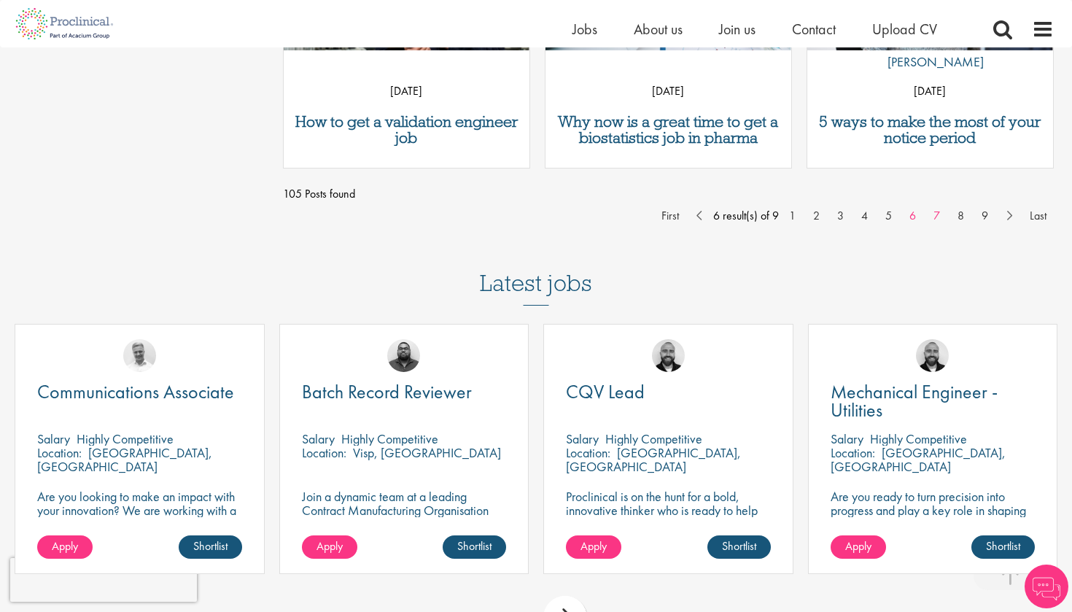
click at [936, 216] on link "7" at bounding box center [936, 216] width 21 height 18
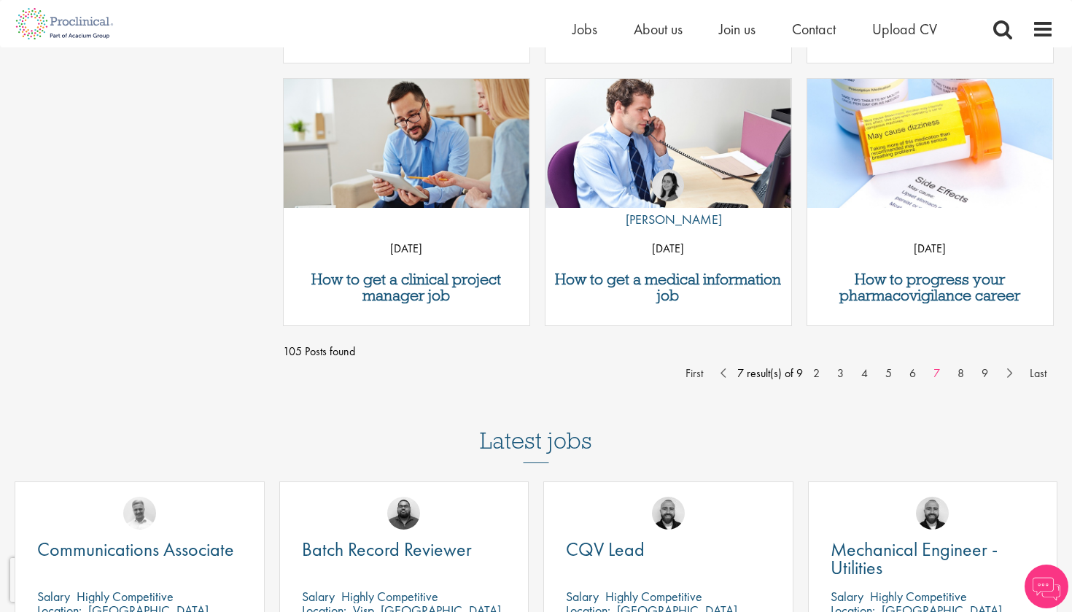
scroll to position [1250, 0]
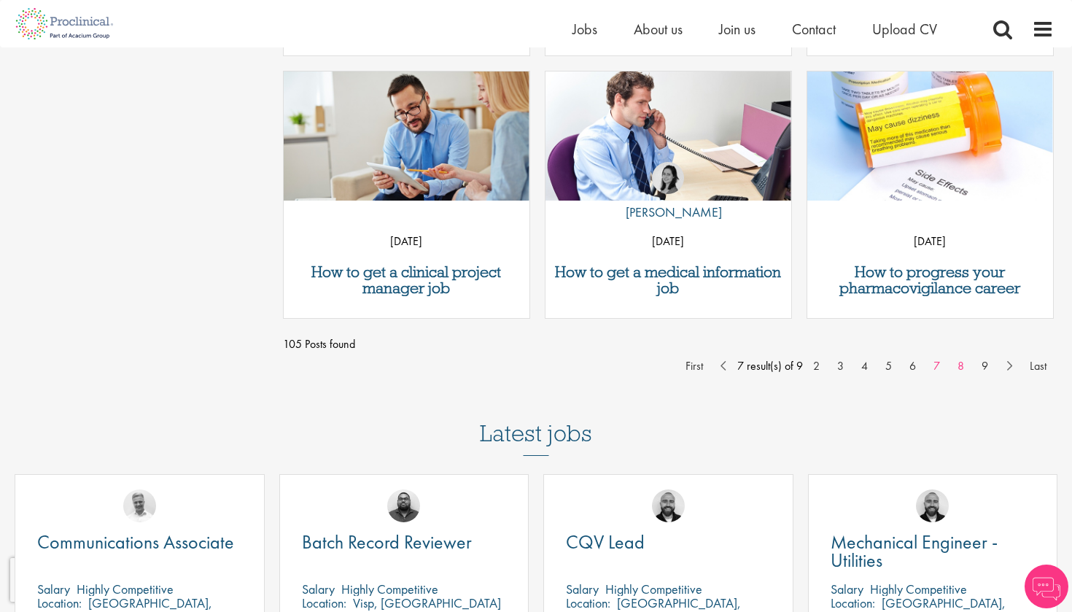
click at [958, 368] on link "8" at bounding box center [960, 366] width 21 height 18
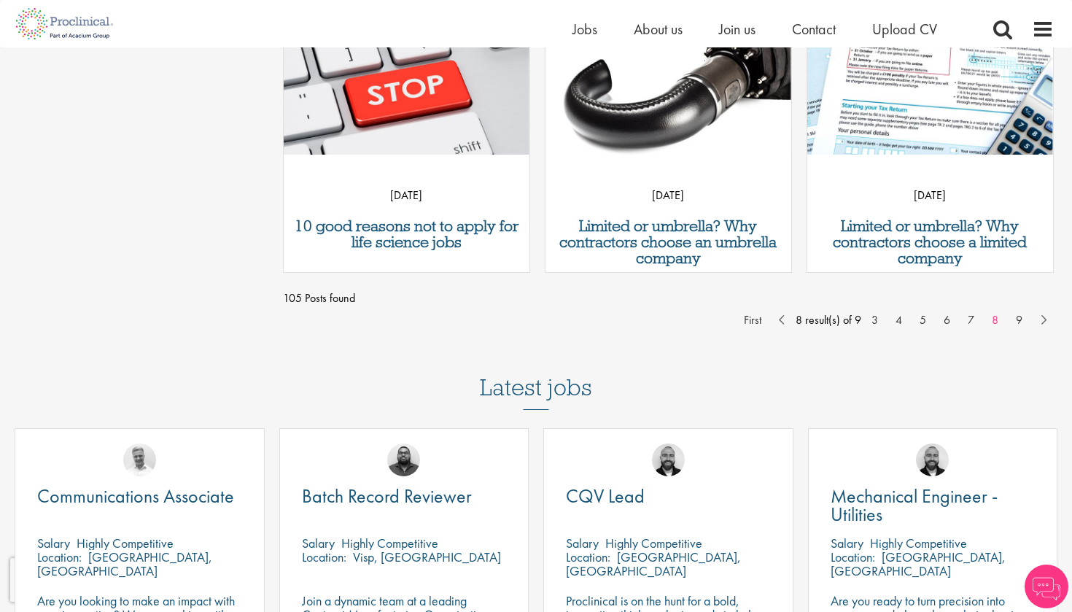
scroll to position [1275, 0]
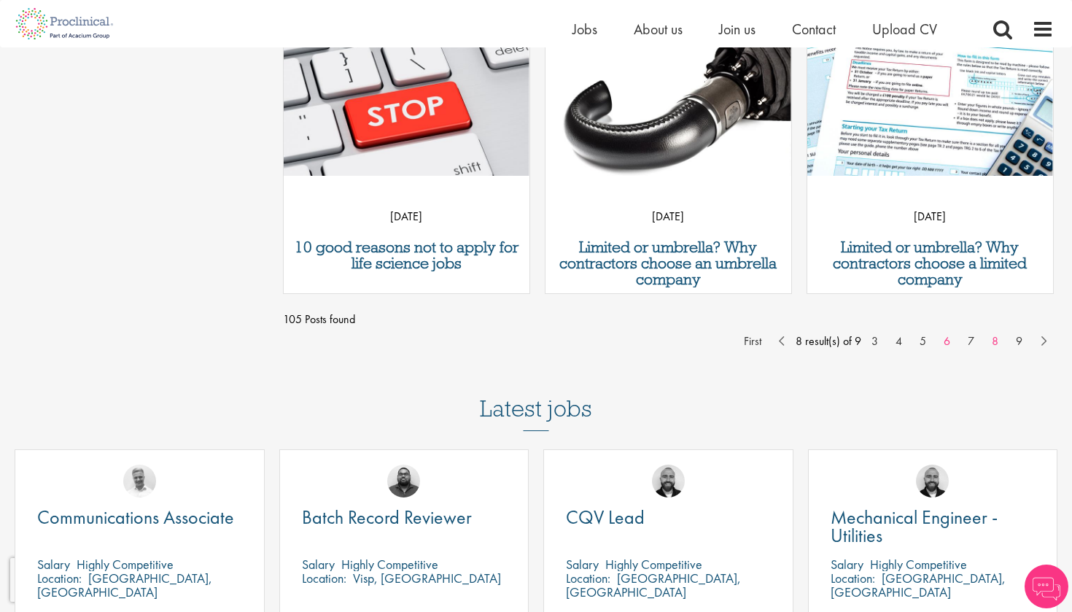
click at [949, 344] on link "6" at bounding box center [947, 342] width 21 height 18
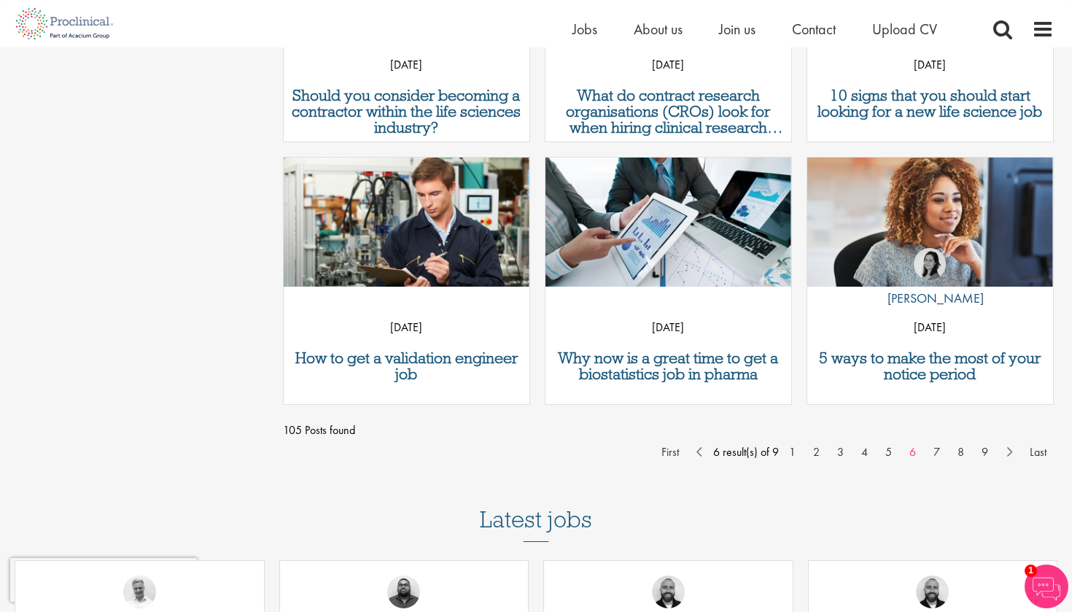
scroll to position [1182, 0]
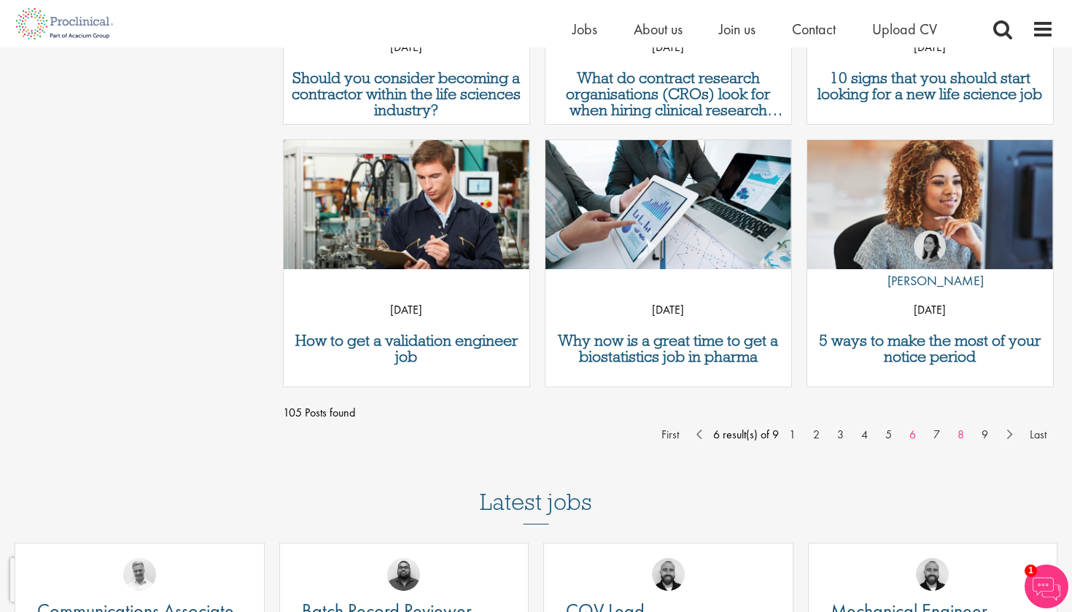
click at [956, 435] on link "8" at bounding box center [960, 435] width 21 height 18
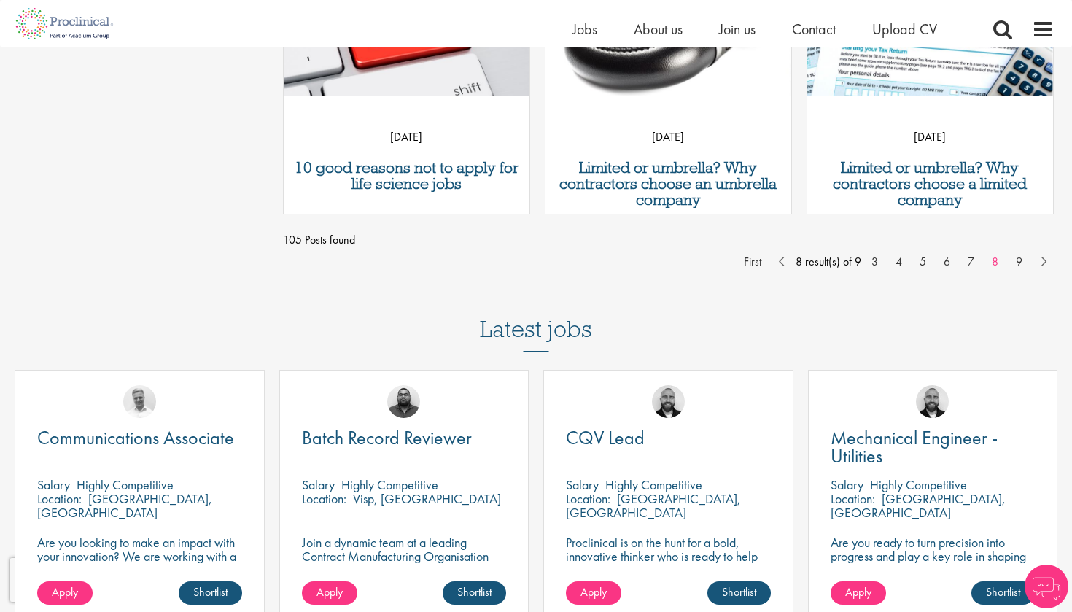
scroll to position [1344, 0]
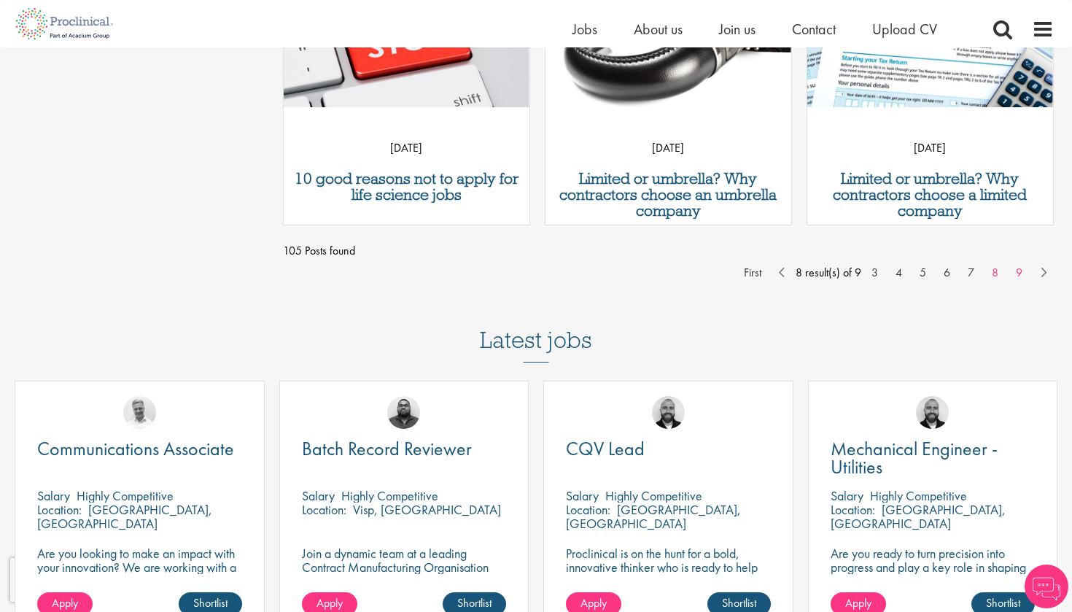
click at [1019, 269] on link "9" at bounding box center [1019, 273] width 21 height 18
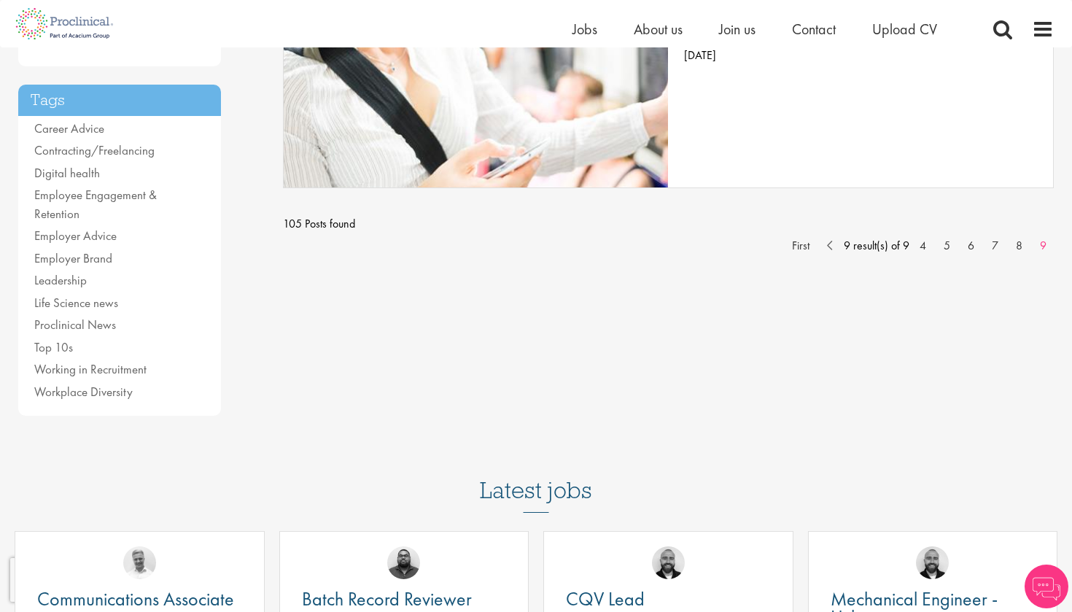
scroll to position [325, 0]
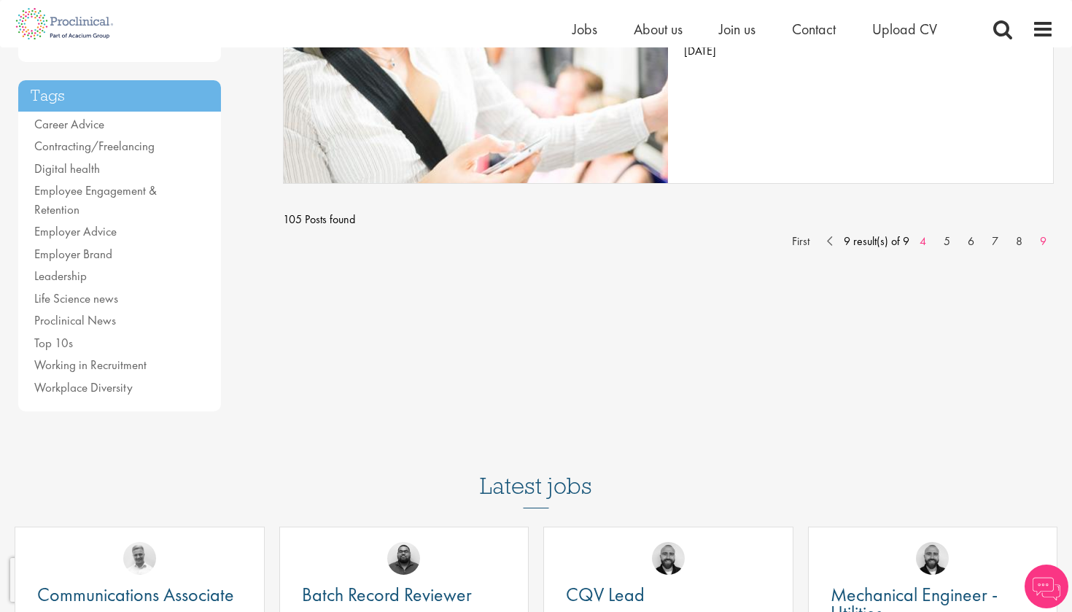
click at [924, 241] on link "4" at bounding box center [922, 242] width 21 height 18
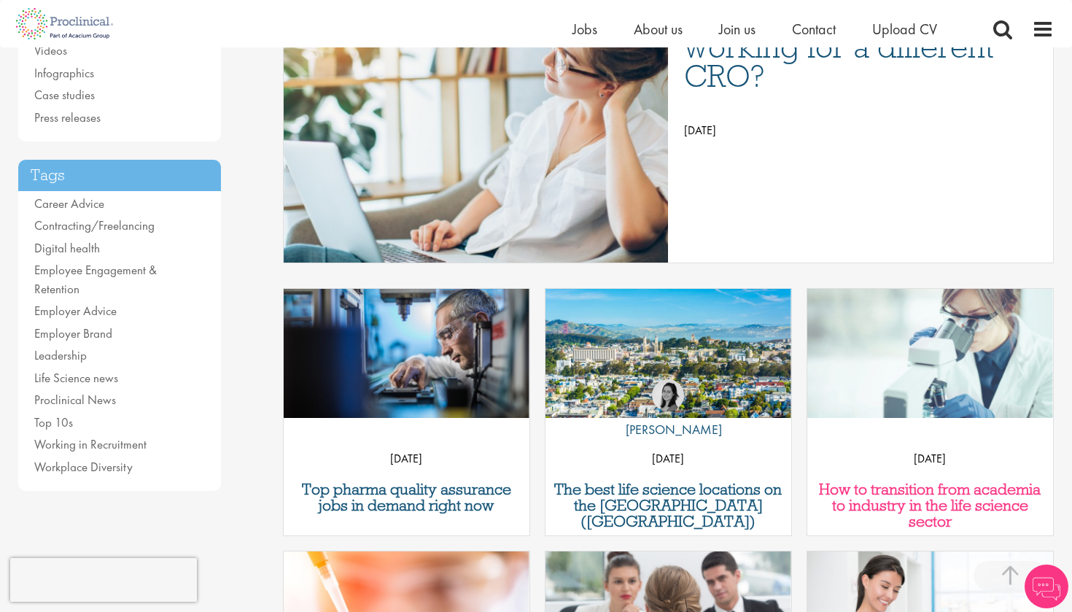
scroll to position [185, 0]
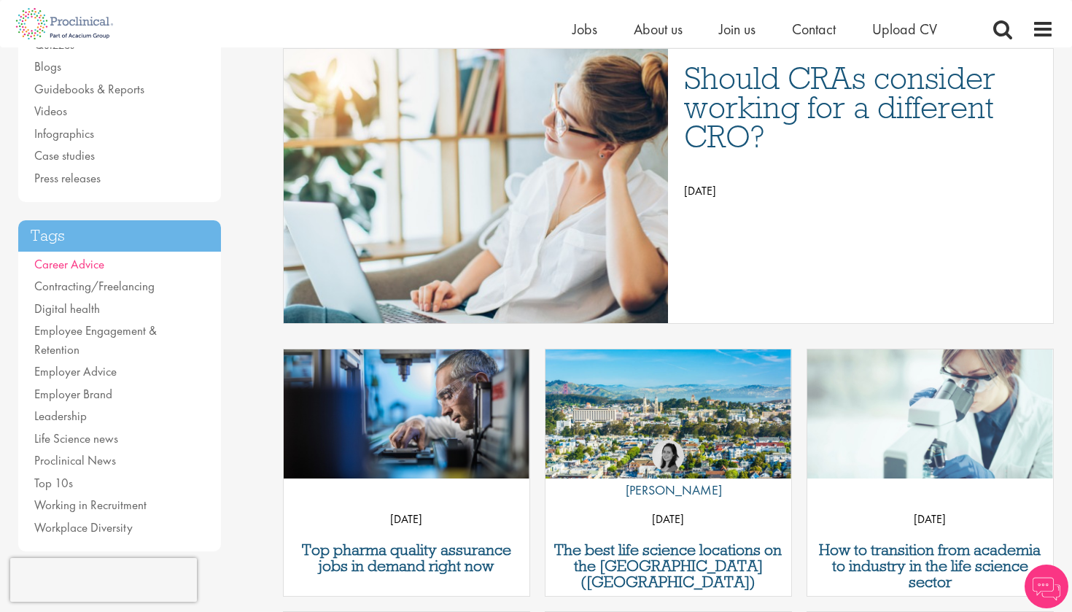
click at [74, 257] on link "Career Advice" at bounding box center [69, 264] width 70 height 16
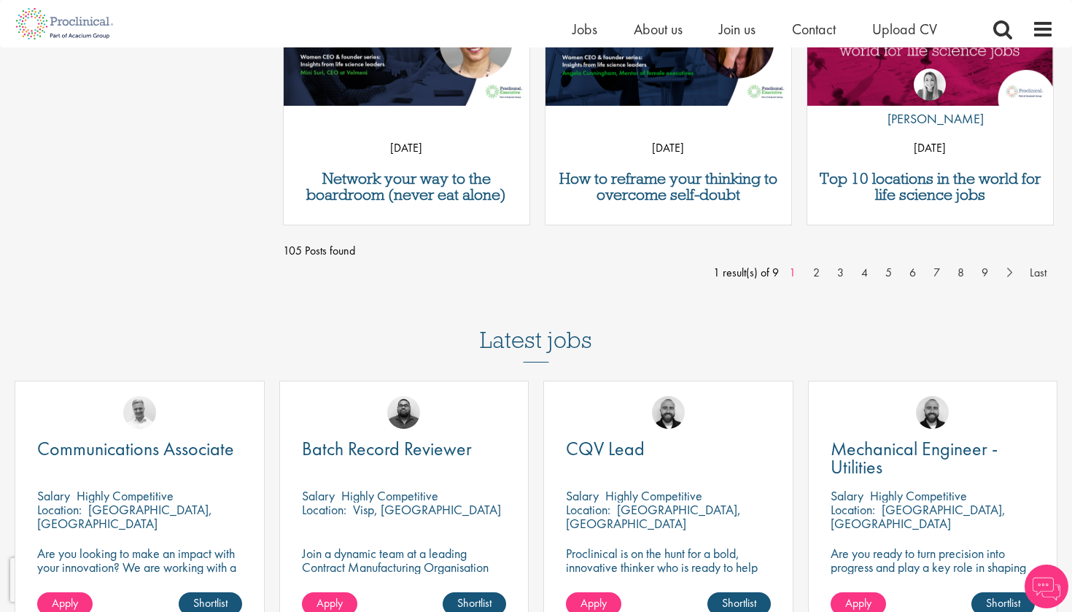
scroll to position [1358, 0]
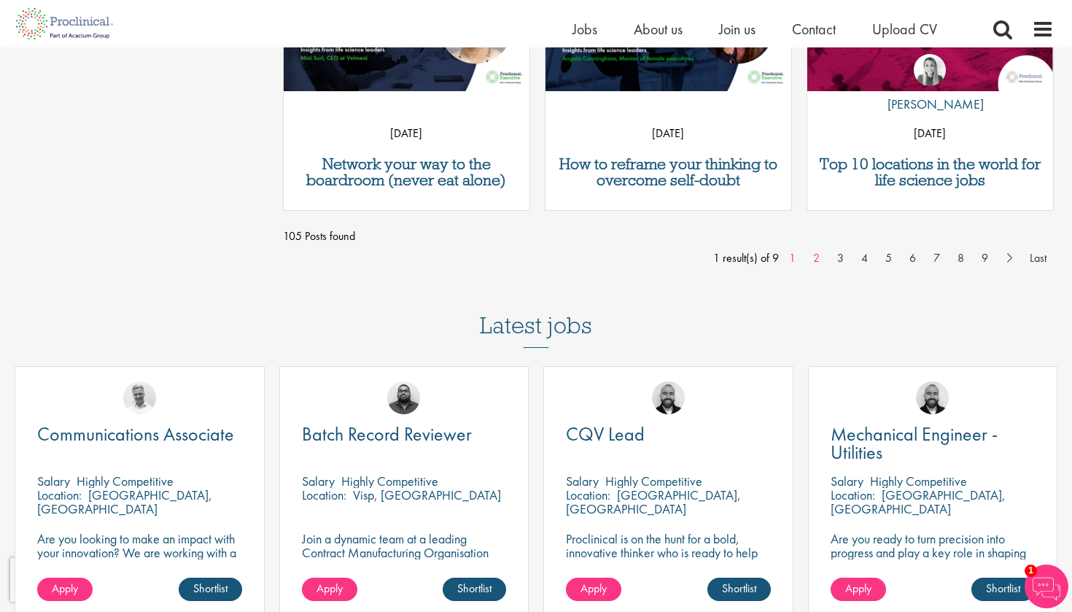
click at [817, 258] on link "2" at bounding box center [816, 258] width 21 height 18
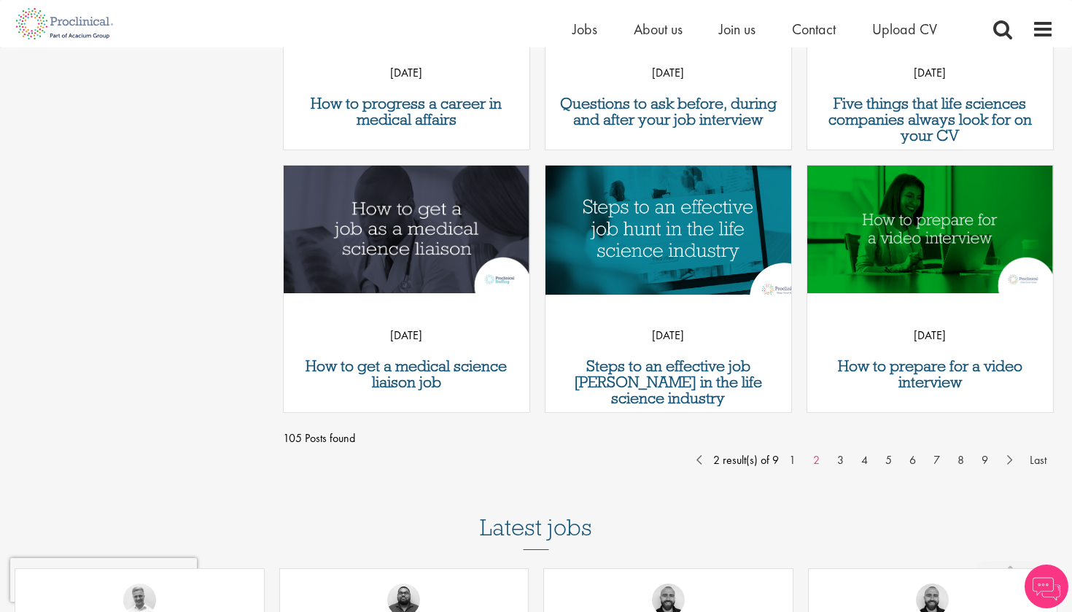
scroll to position [1155, 0]
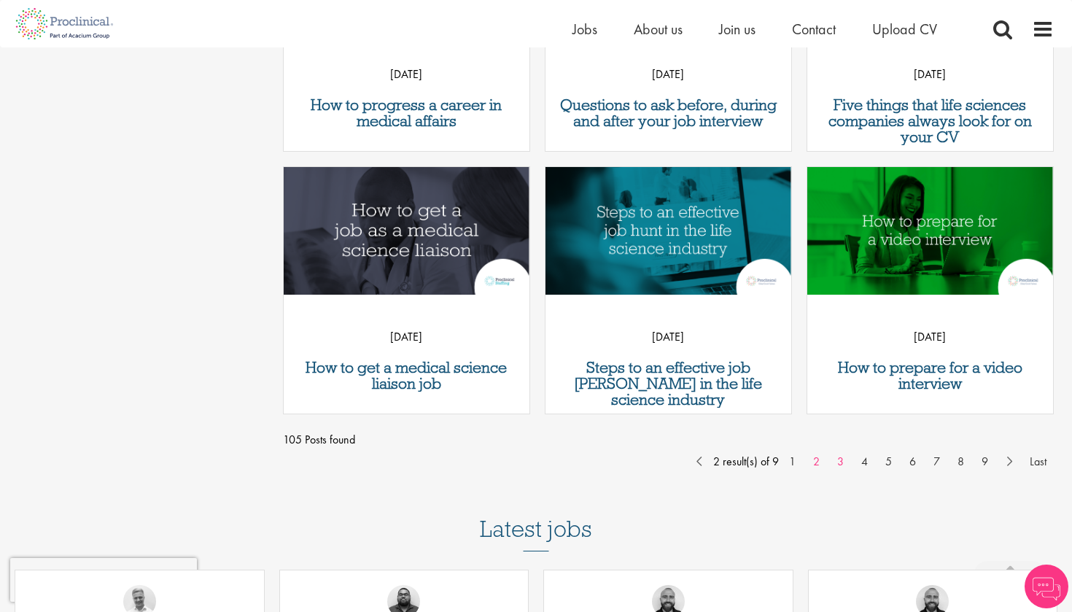
click at [838, 461] on link "3" at bounding box center [840, 462] width 21 height 18
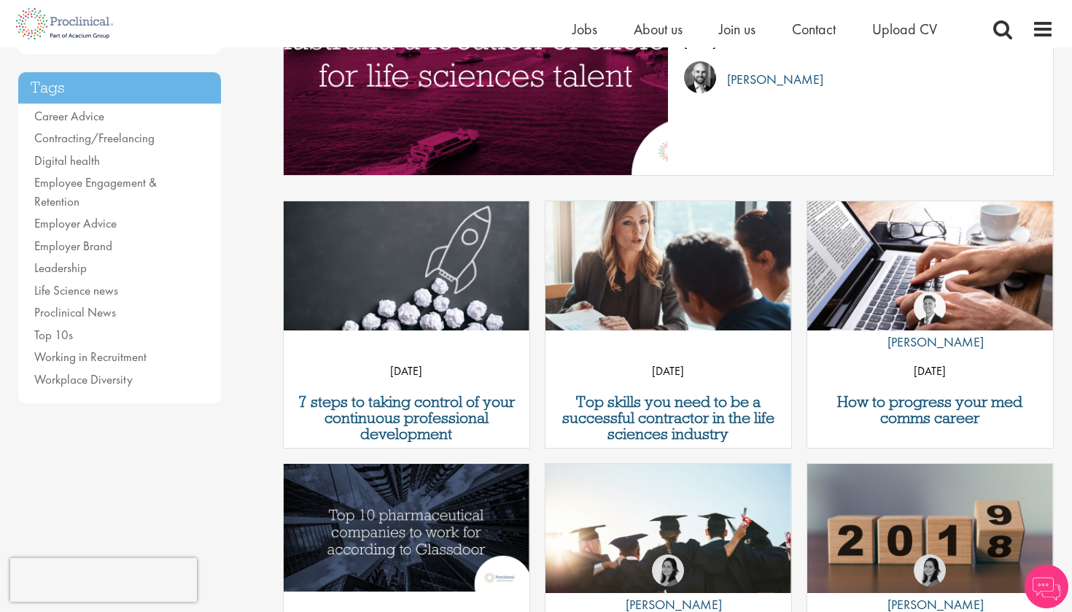
scroll to position [387, 0]
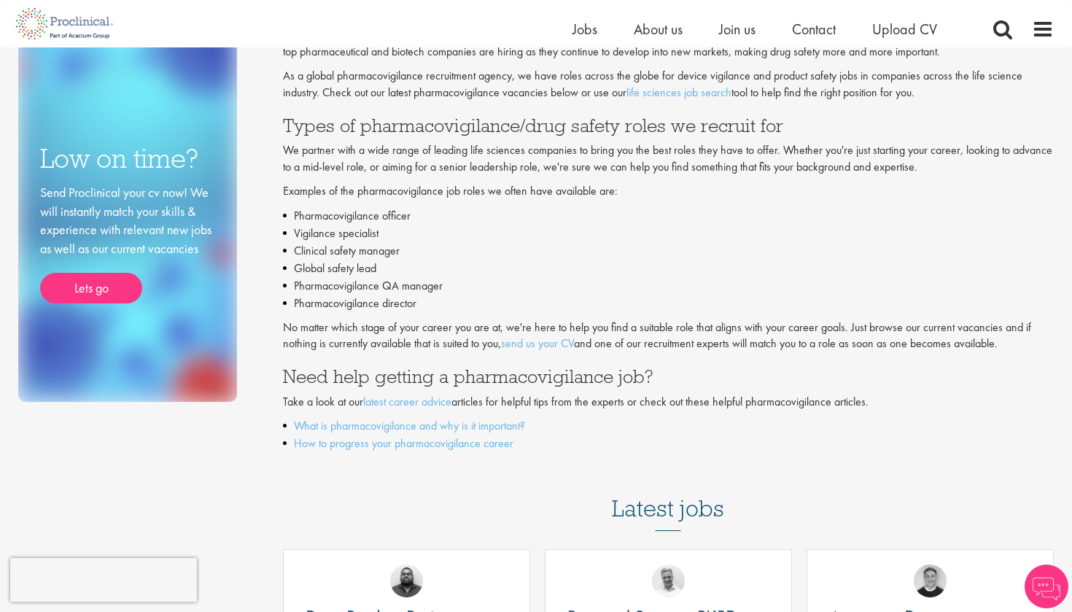
scroll to position [166, 0]
click at [126, 284] on link "Lets go" at bounding box center [91, 286] width 102 height 31
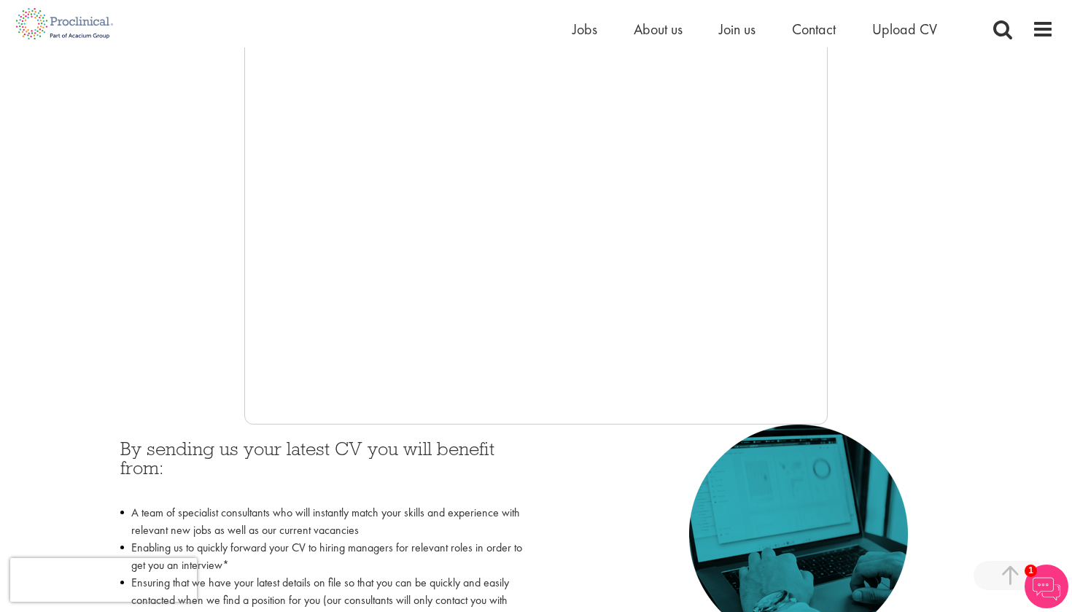
scroll to position [286, 0]
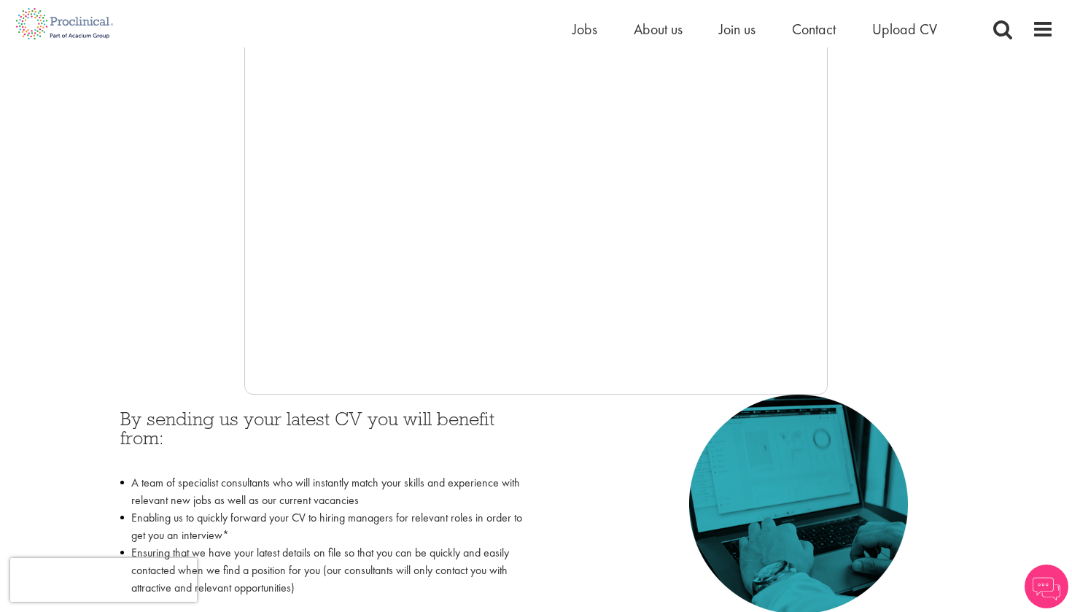
scroll to position [185, 0]
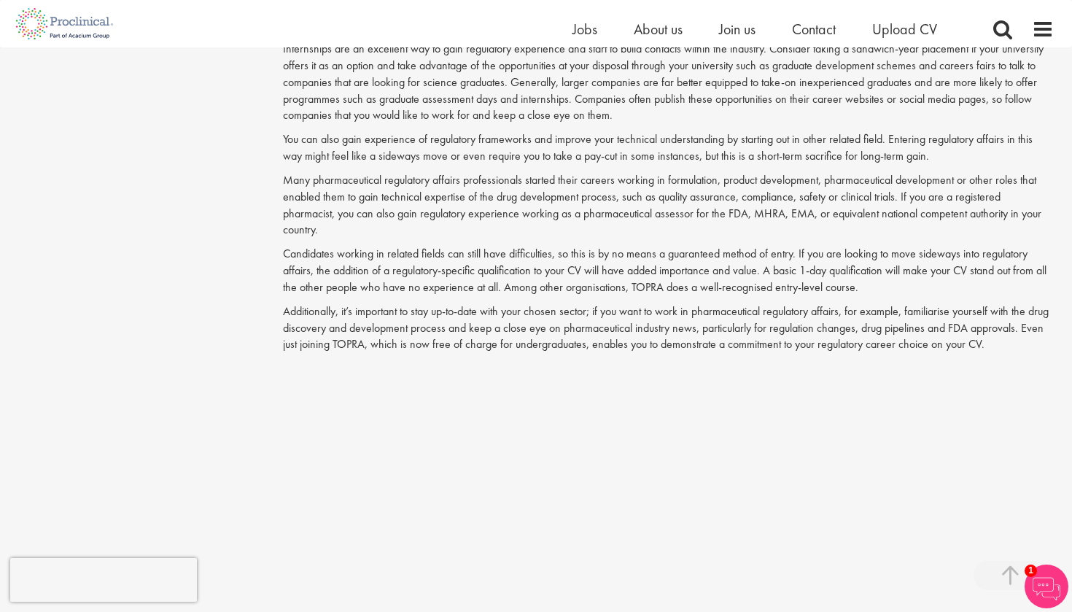
scroll to position [1637, 0]
drag, startPoint x: 643, startPoint y: 257, endPoint x: 675, endPoint y: 255, distance: 32.9
click at [675, 255] on p "Candidates working in related fields can still have difficulties, so this is by…" at bounding box center [669, 269] width 772 height 50
copy p "TOPRA"
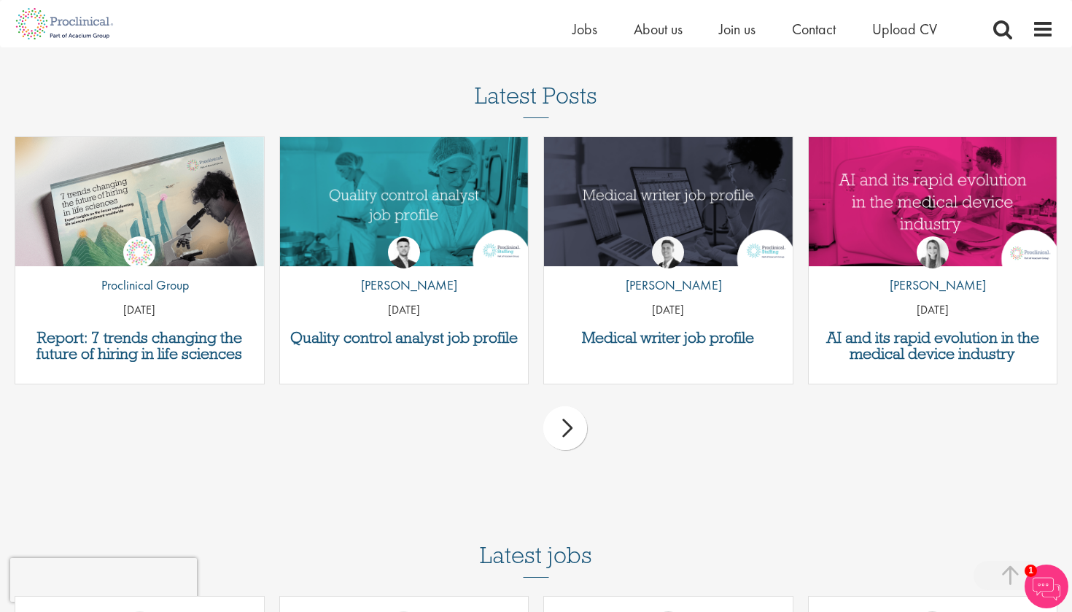
scroll to position [3479, 0]
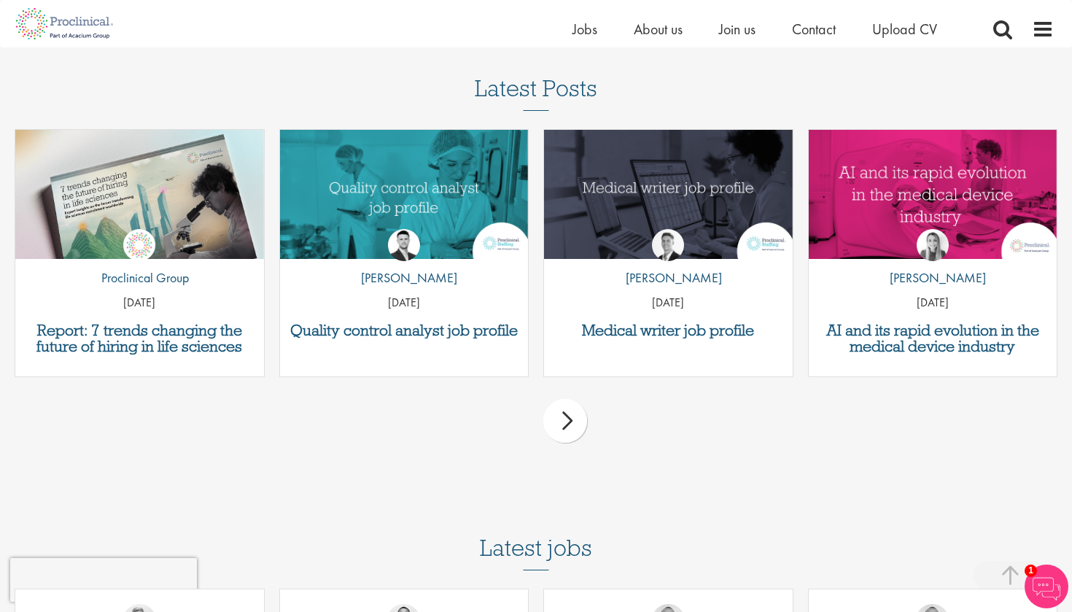
click at [579, 399] on div "next" at bounding box center [565, 421] width 44 height 44
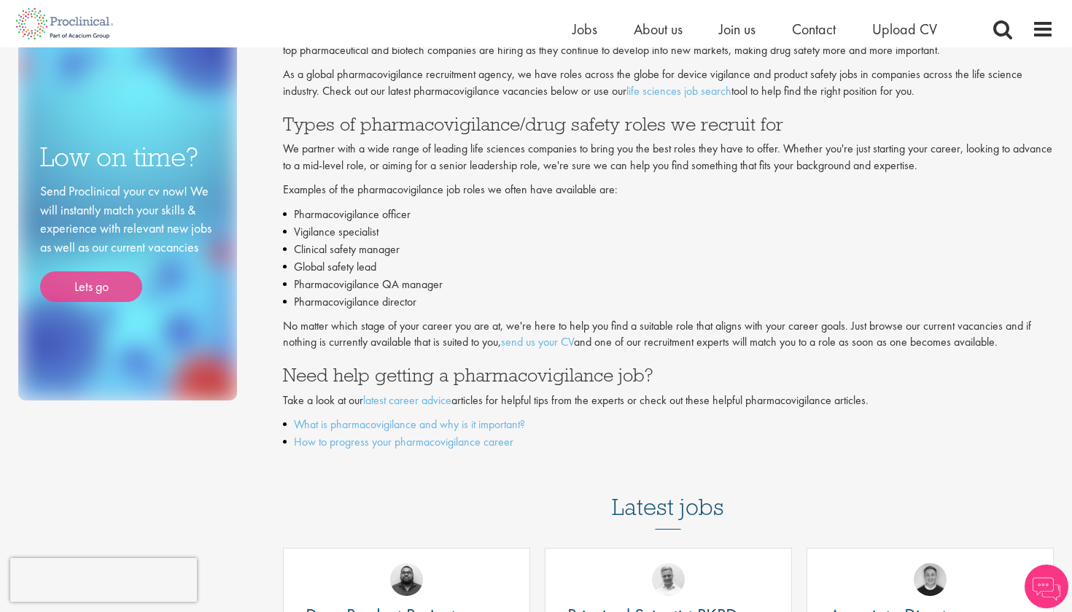
click at [102, 286] on link "Lets go" at bounding box center [91, 286] width 102 height 31
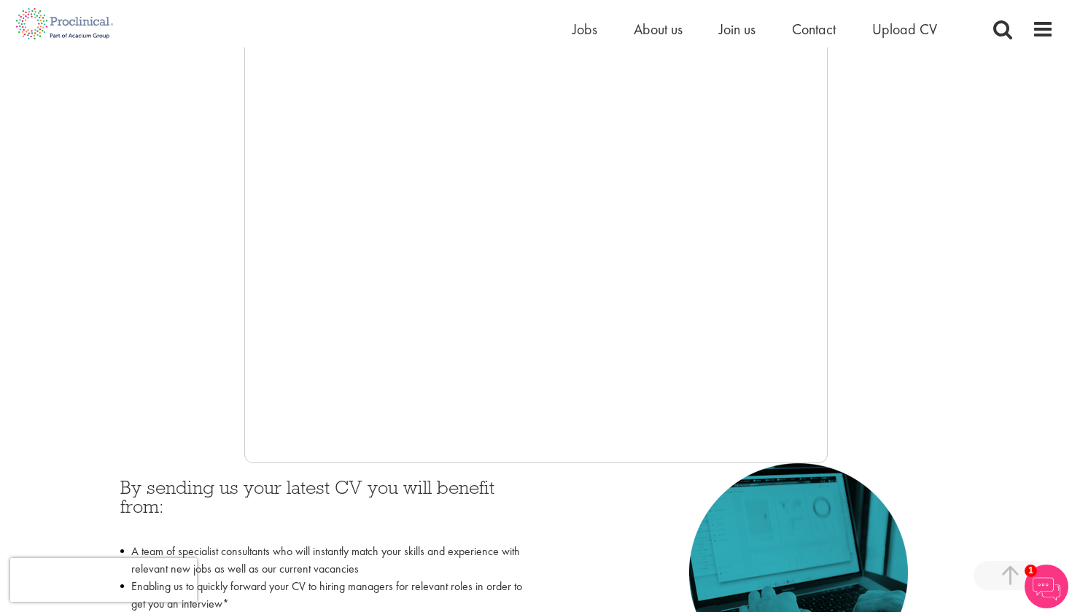
scroll to position [325, 0]
